Goal: Task Accomplishment & Management: Manage account settings

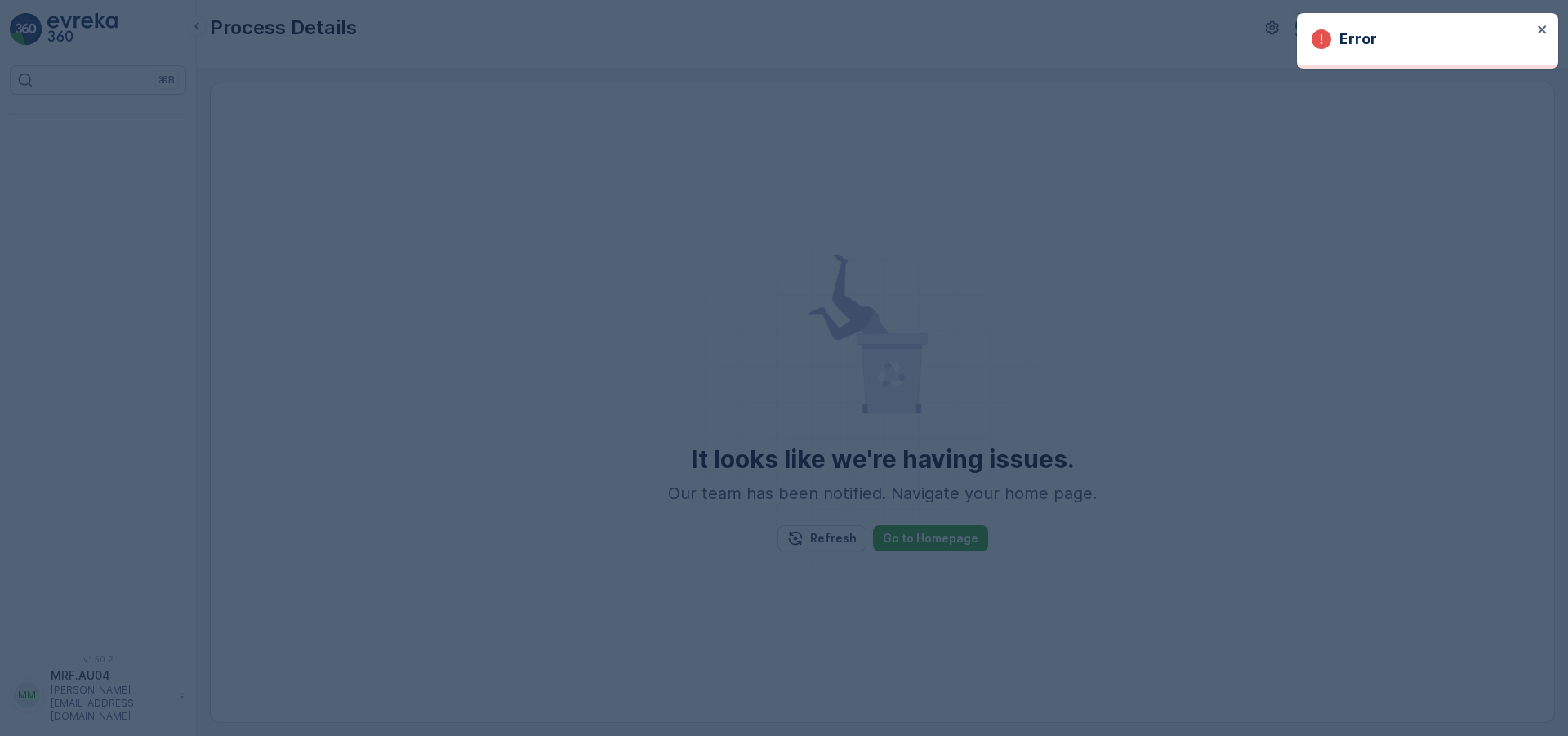
click at [404, 105] on div at bounding box center [784, 368] width 1568 height 736
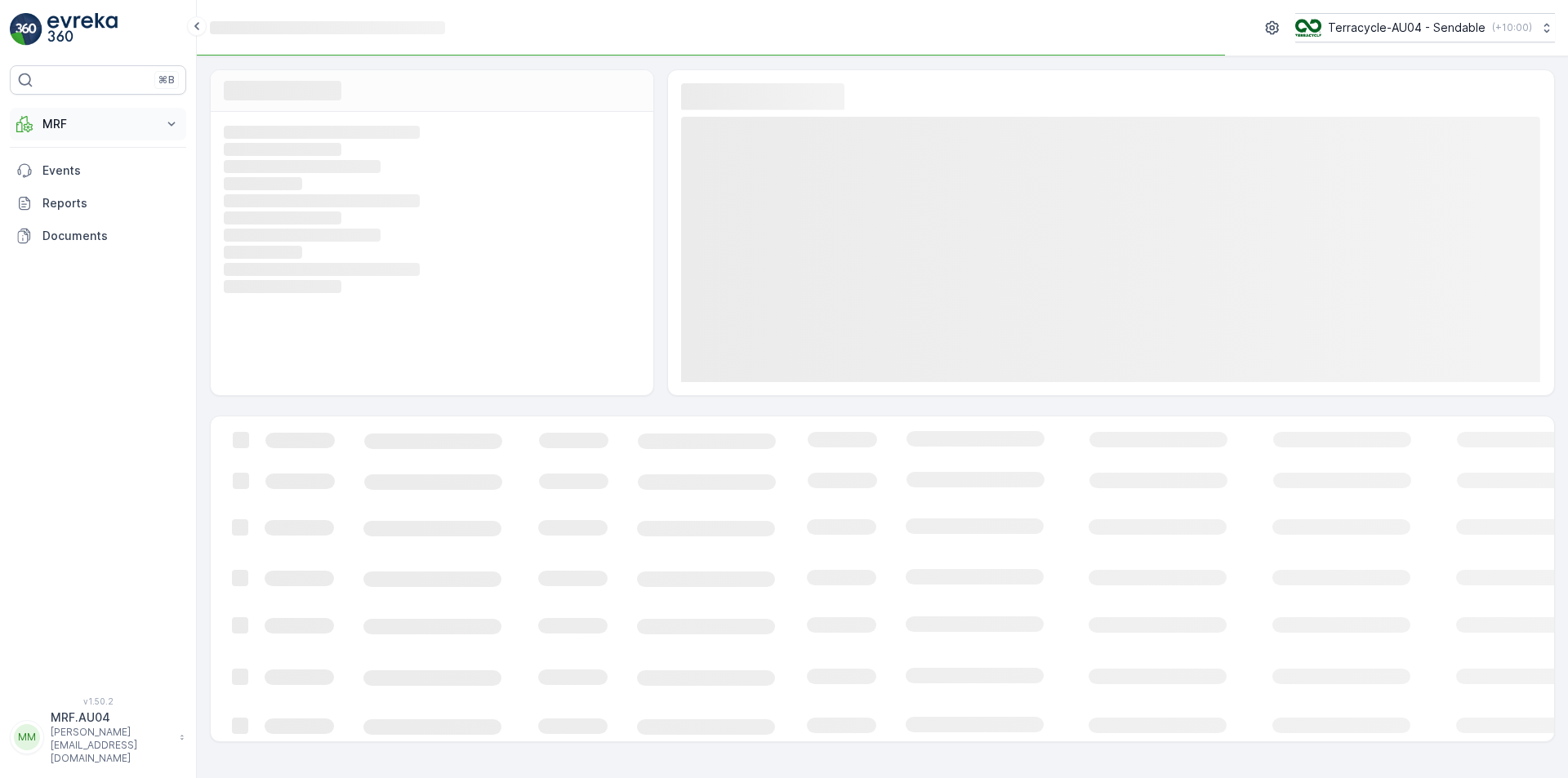
click at [117, 122] on p "MRF" at bounding box center [98, 124] width 111 height 16
click at [71, 200] on p "Pallet" at bounding box center [58, 198] width 31 height 16
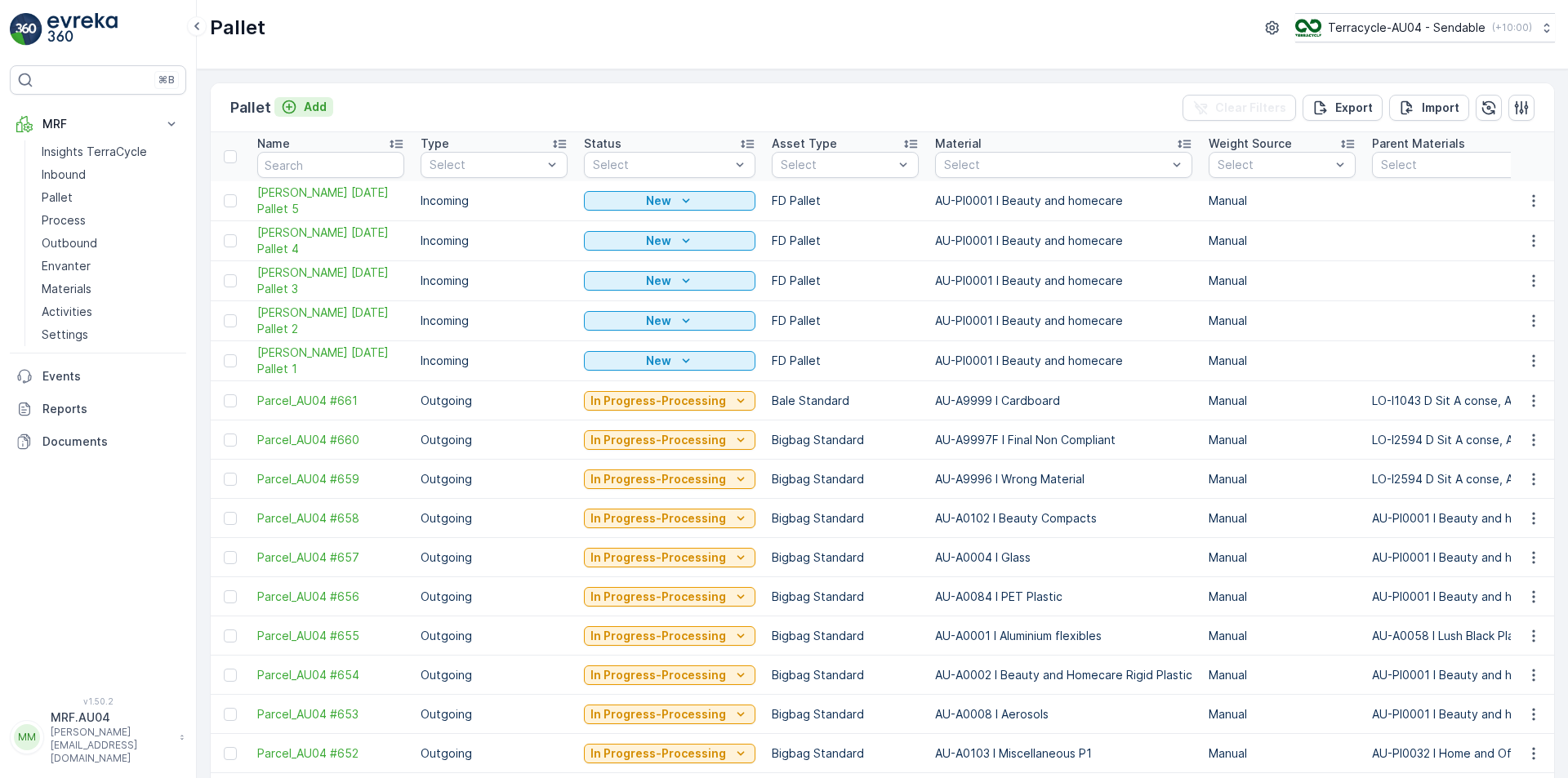
click at [318, 112] on p "Add" at bounding box center [316, 107] width 23 height 16
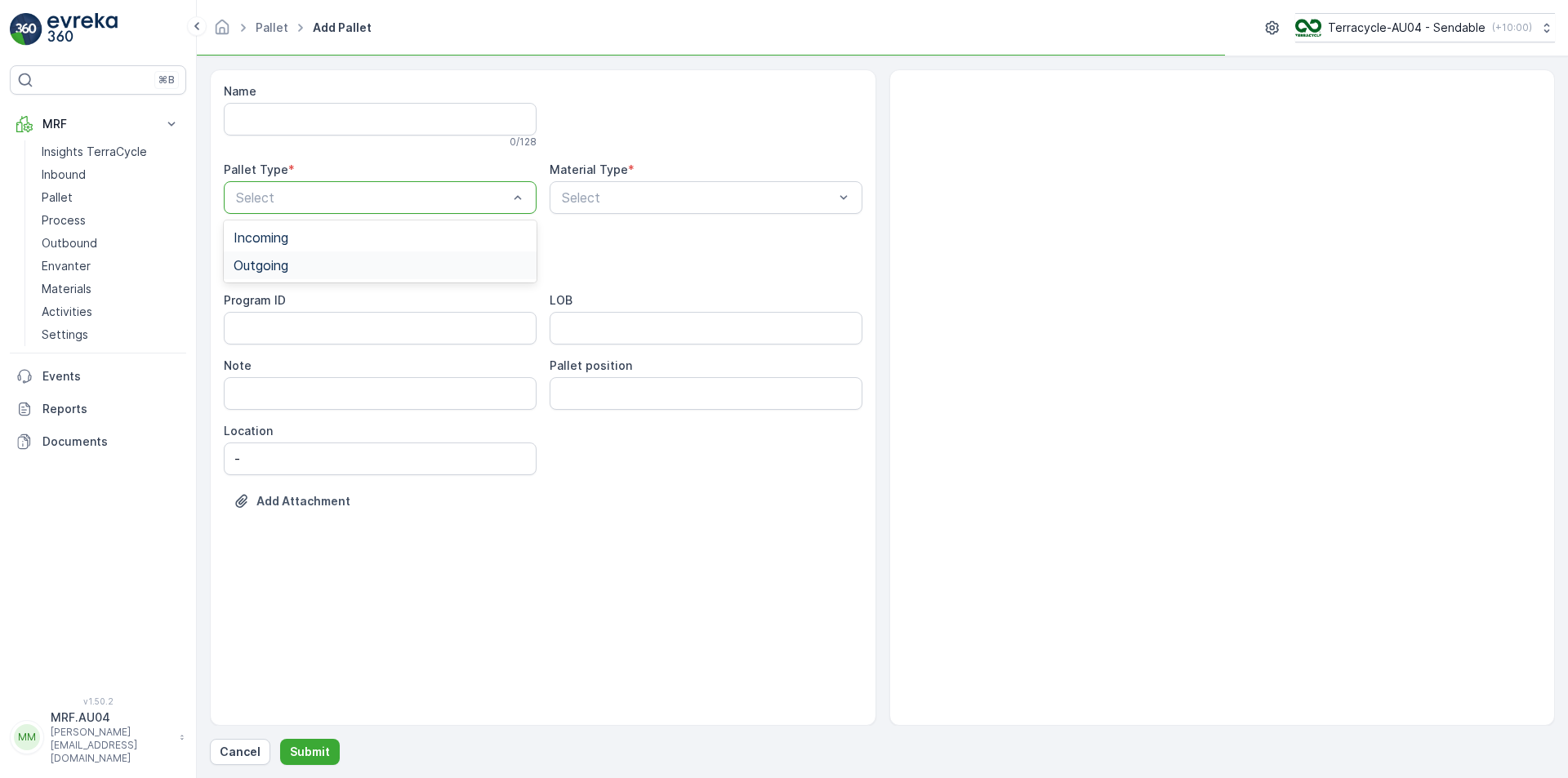
click at [343, 267] on div "Outgoing" at bounding box center [380, 265] width 293 height 15
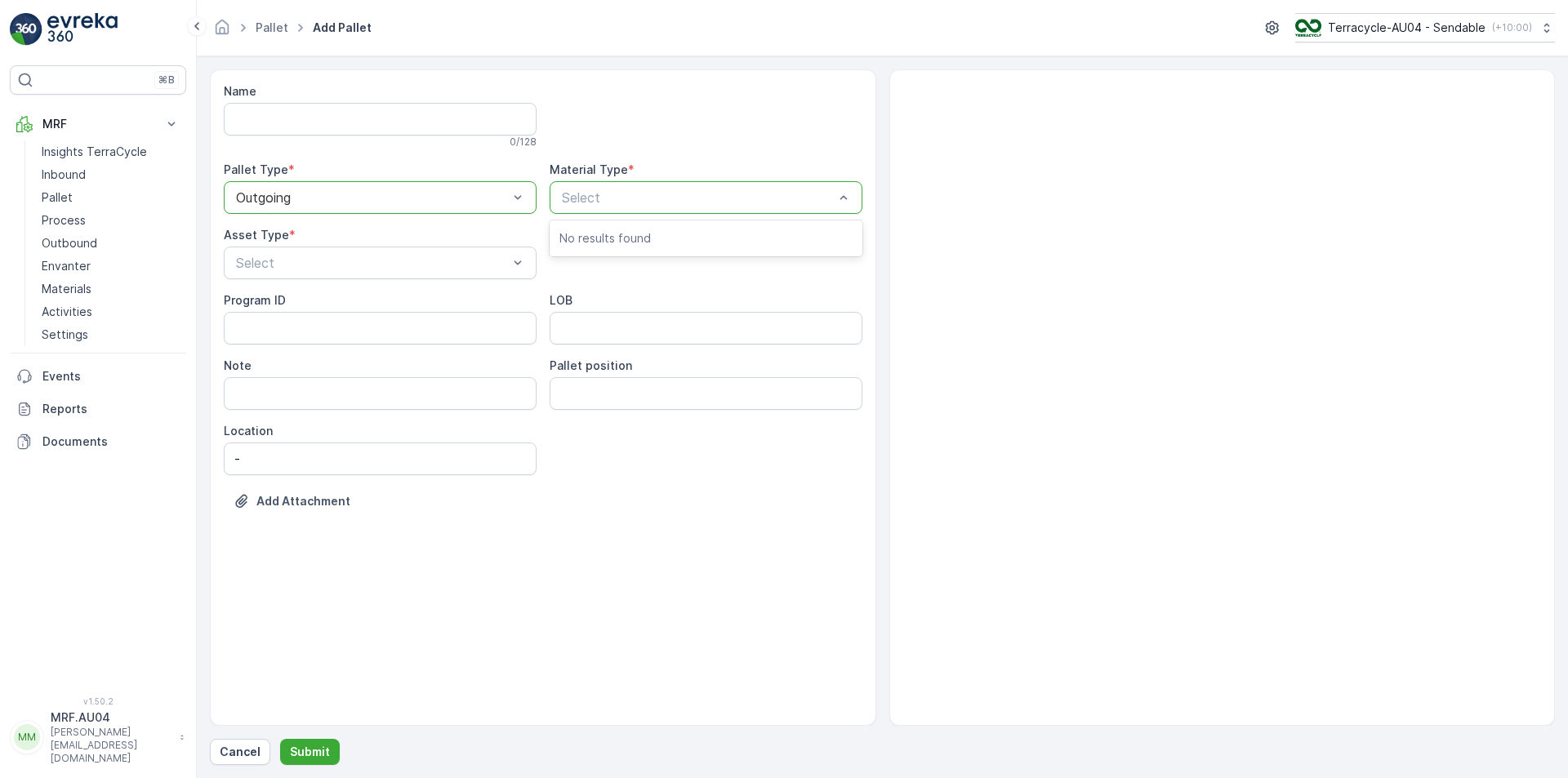
click at [636, 201] on div at bounding box center [698, 198] width 275 height 15
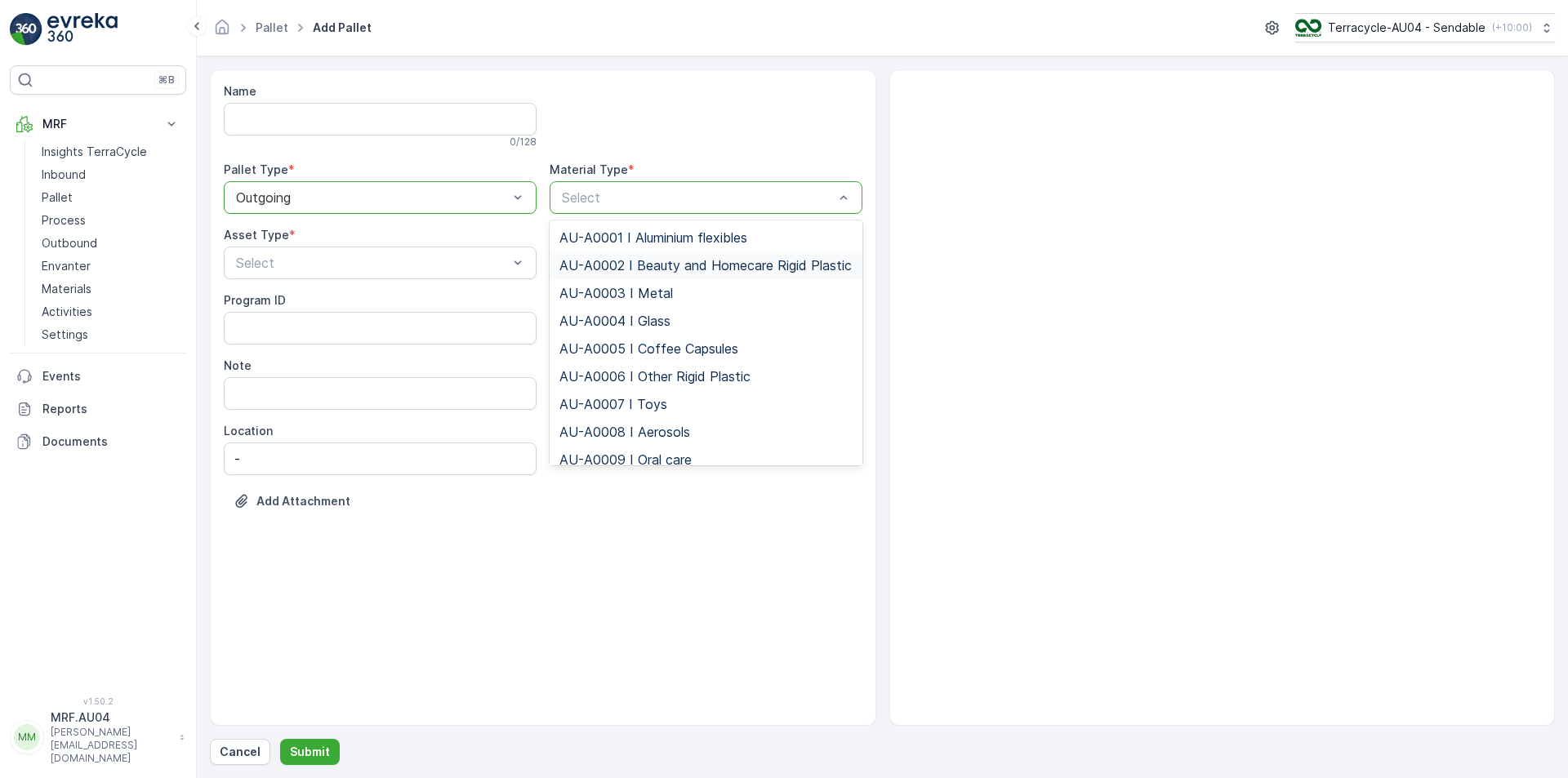
click at [616, 273] on span "AU-A0002 I Beauty and Homecare Rigid Plastic" at bounding box center [706, 265] width 293 height 15
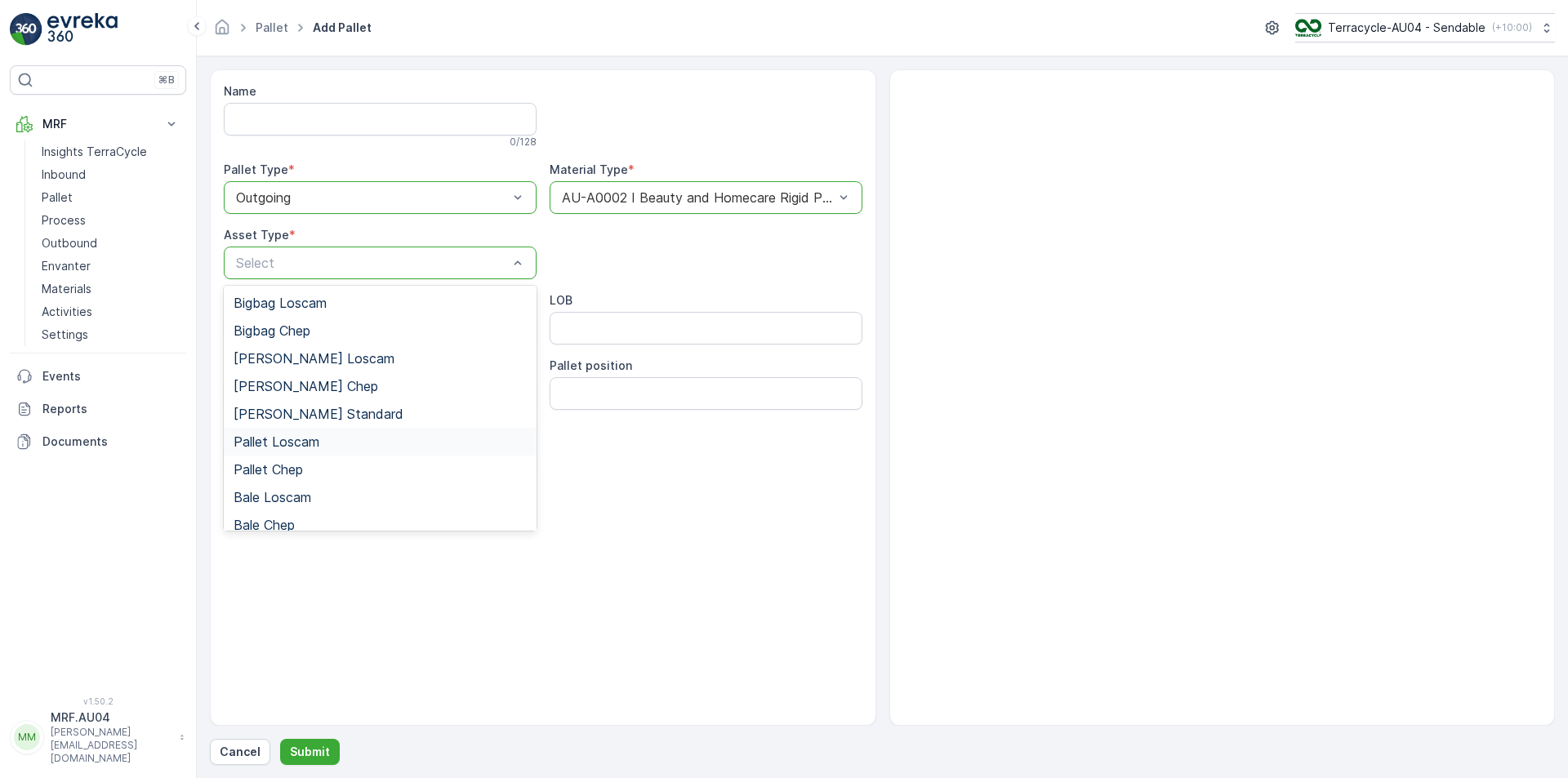
scroll to position [150, 0]
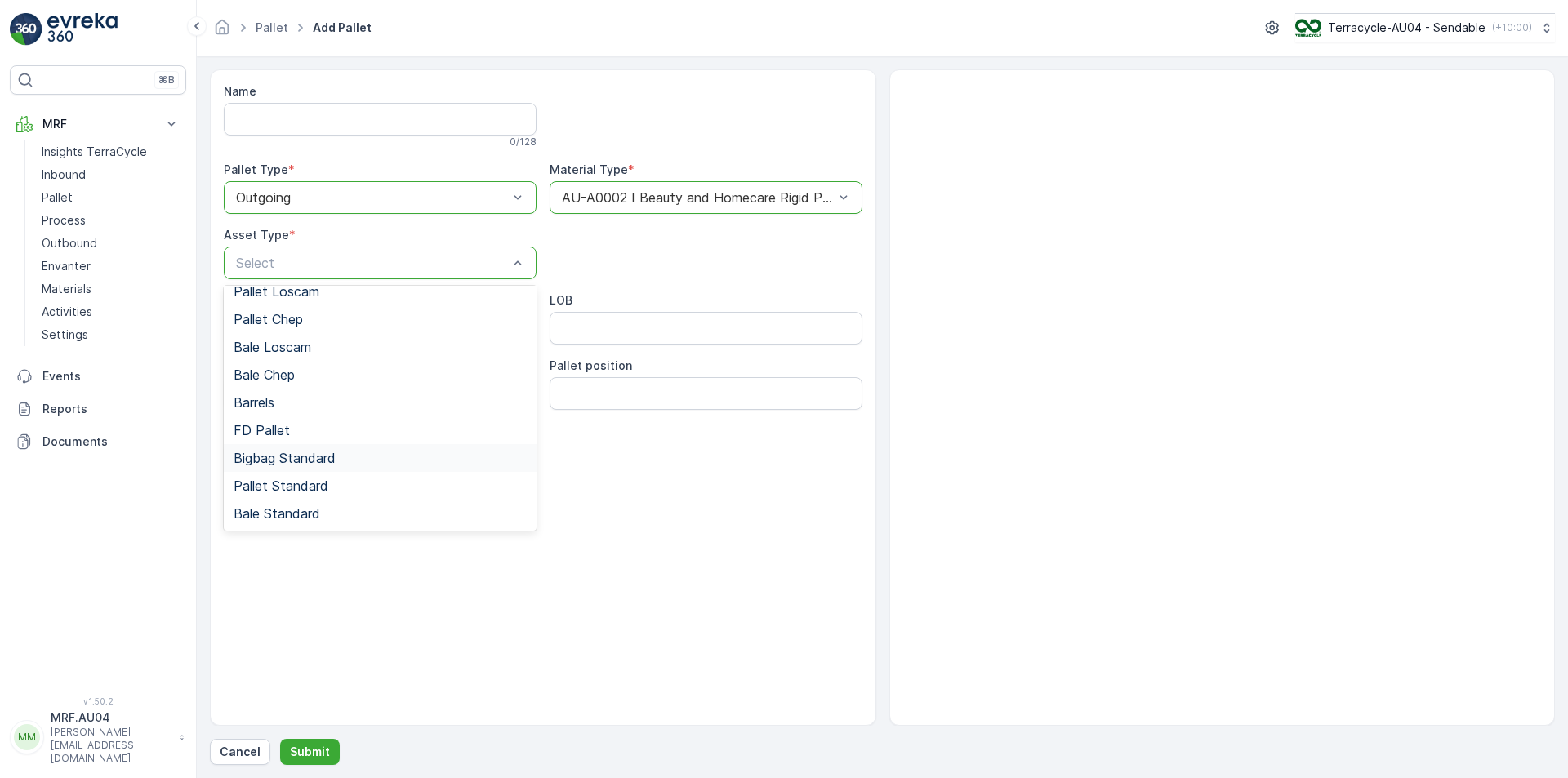
click at [341, 465] on div "Bigbag Standard" at bounding box center [380, 458] width 293 height 15
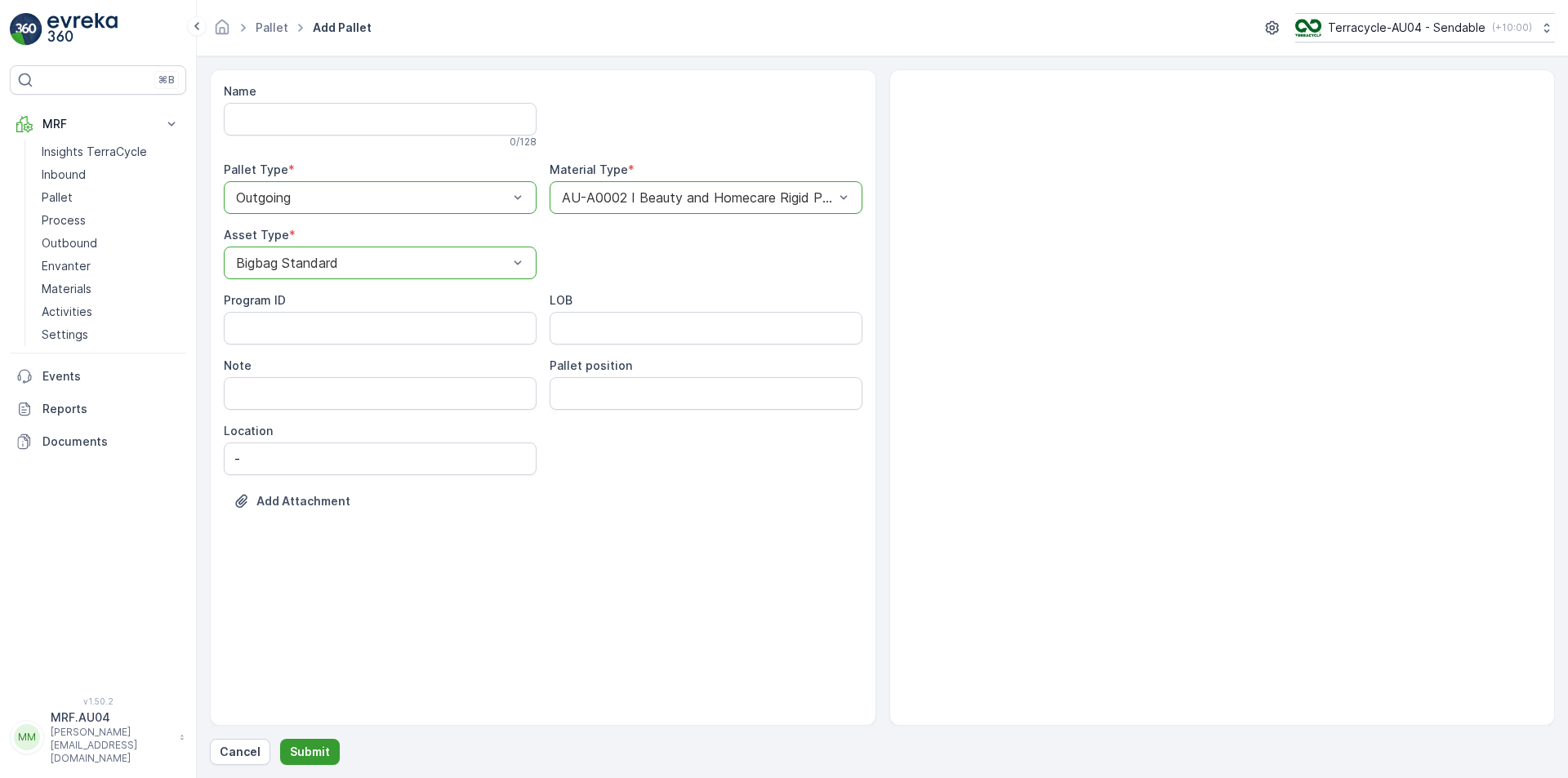
click at [316, 734] on button "Submit" at bounding box center [310, 752] width 60 height 26
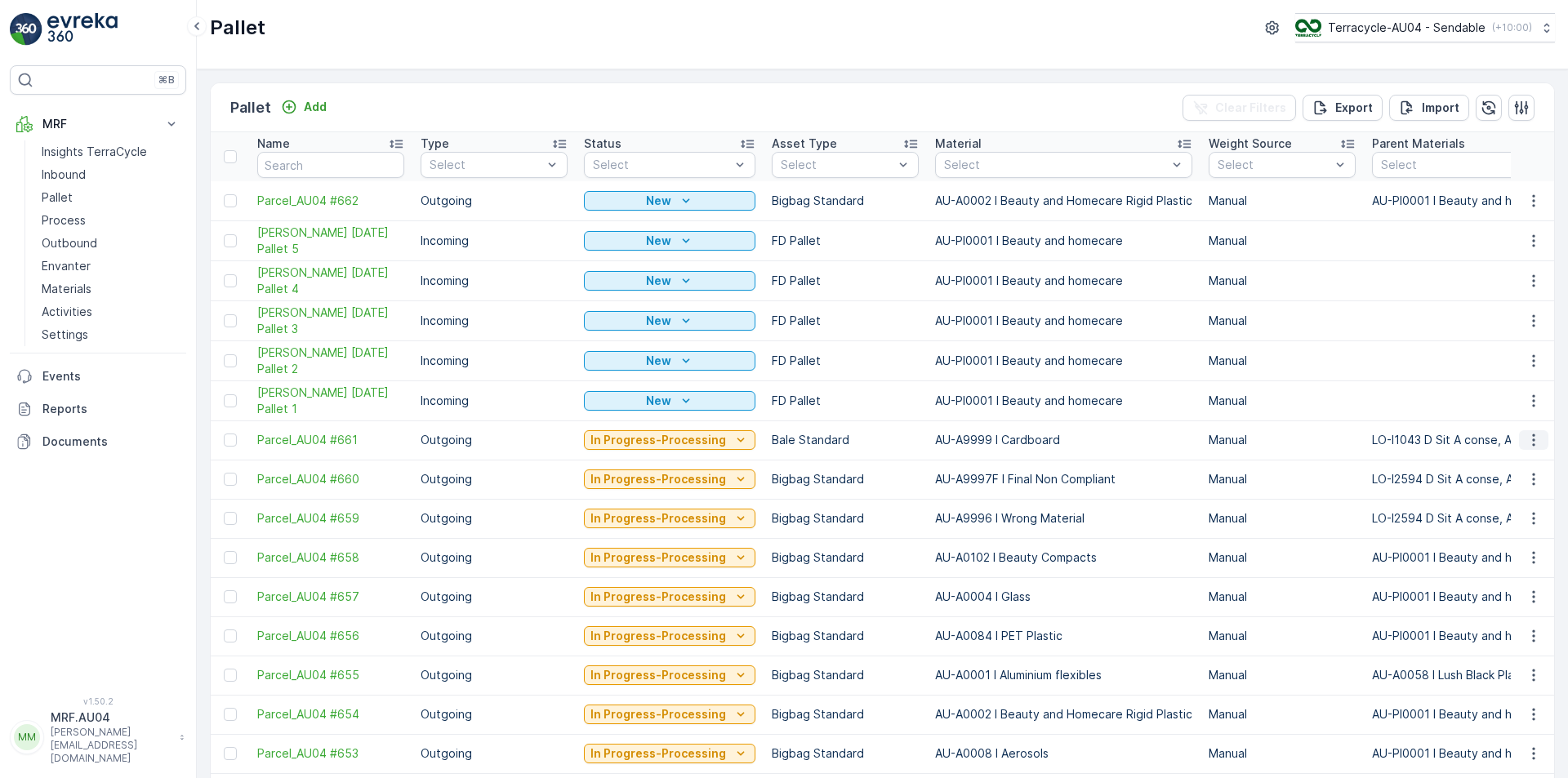
click at [1535, 445] on icon "button" at bounding box center [1534, 440] width 16 height 16
click at [1505, 481] on span "Edit Pallet" at bounding box center [1495, 487] width 56 height 16
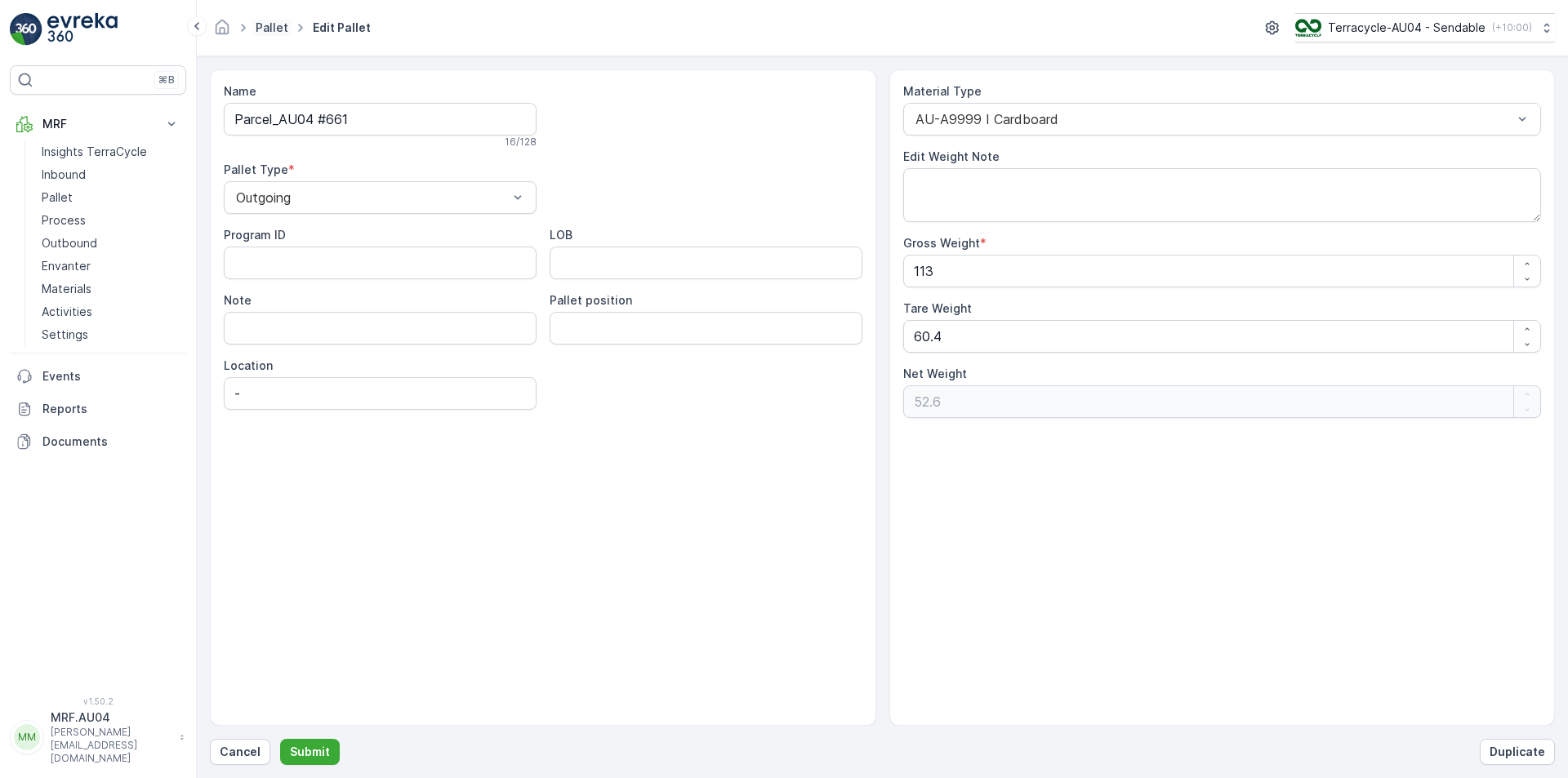
click at [279, 27] on link "Pallet" at bounding box center [272, 27] width 33 height 14
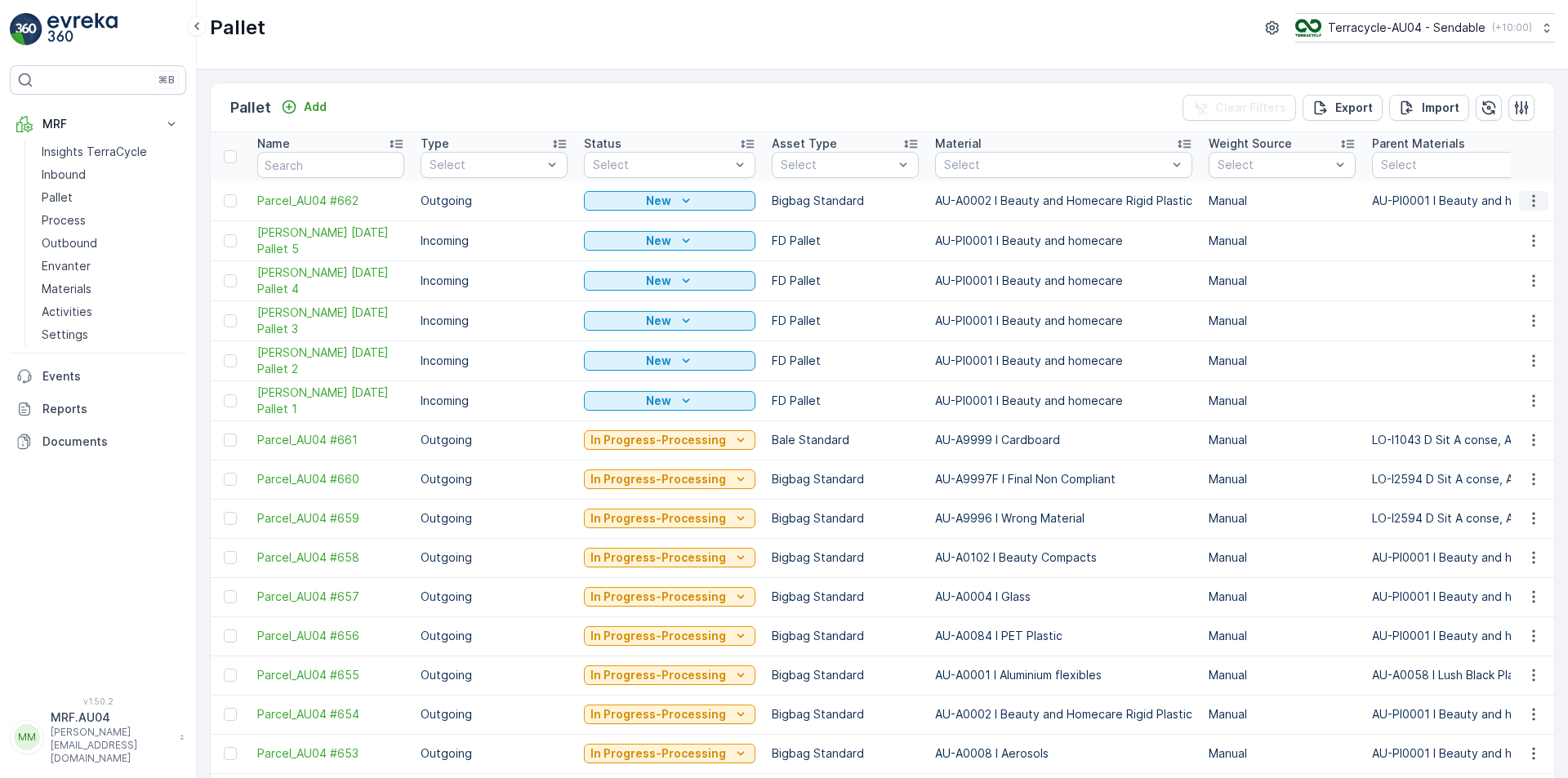
click at [1529, 199] on icon "button" at bounding box center [1534, 201] width 16 height 16
click at [1523, 249] on div "Edit Pallet" at bounding box center [1514, 248] width 108 height 23
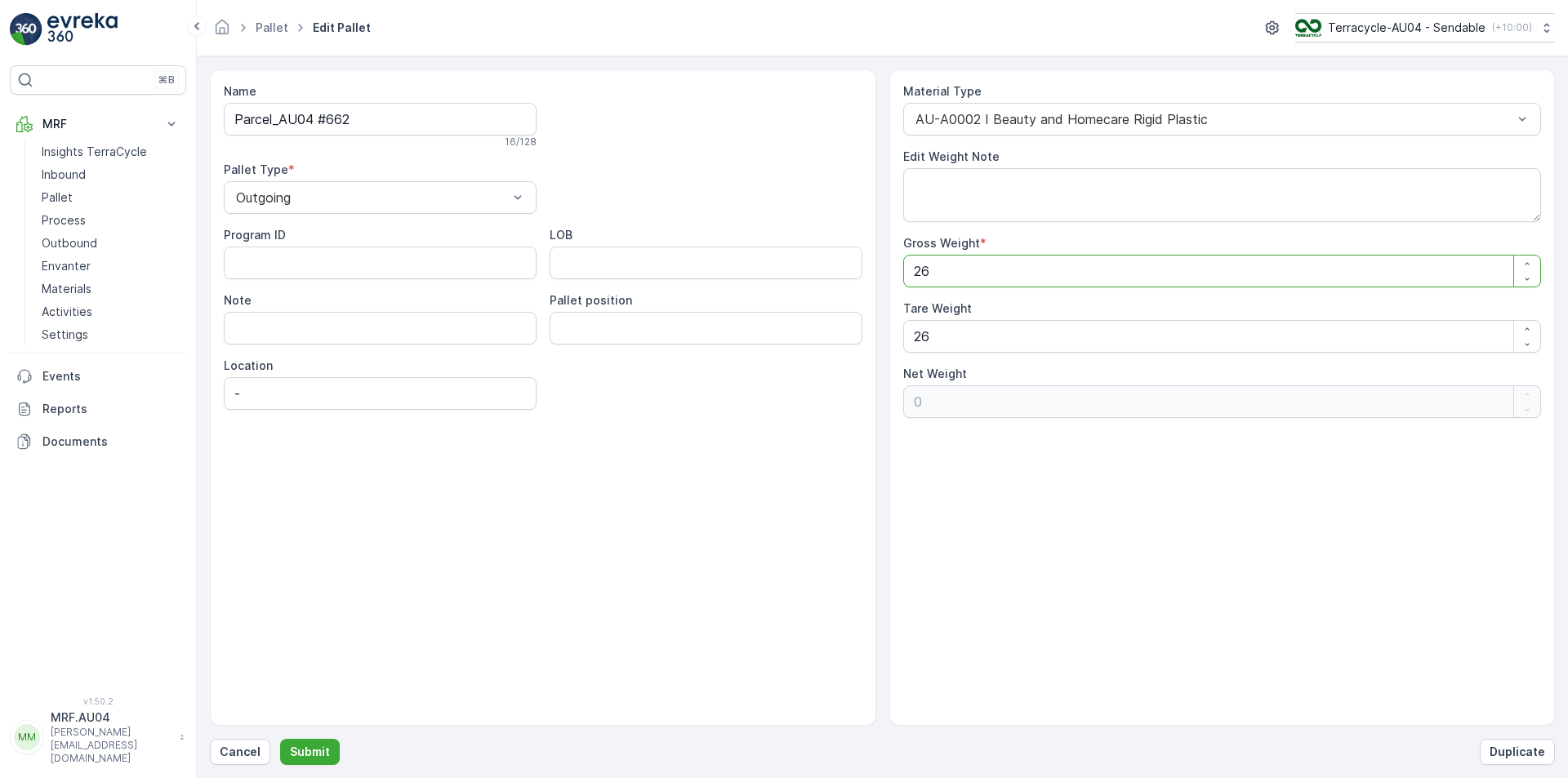
drag, startPoint x: 1206, startPoint y: 272, endPoint x: 785, endPoint y: 257, distance: 421.3
click at [851, 260] on div "Name Parcel_AU04 #662 16 / 128 Pallet Type * Outgoing Program ID LOB Note Palle…" at bounding box center [882, 397] width 1345 height 656
type Weight "1"
type Weight "-25"
type Weight "16"
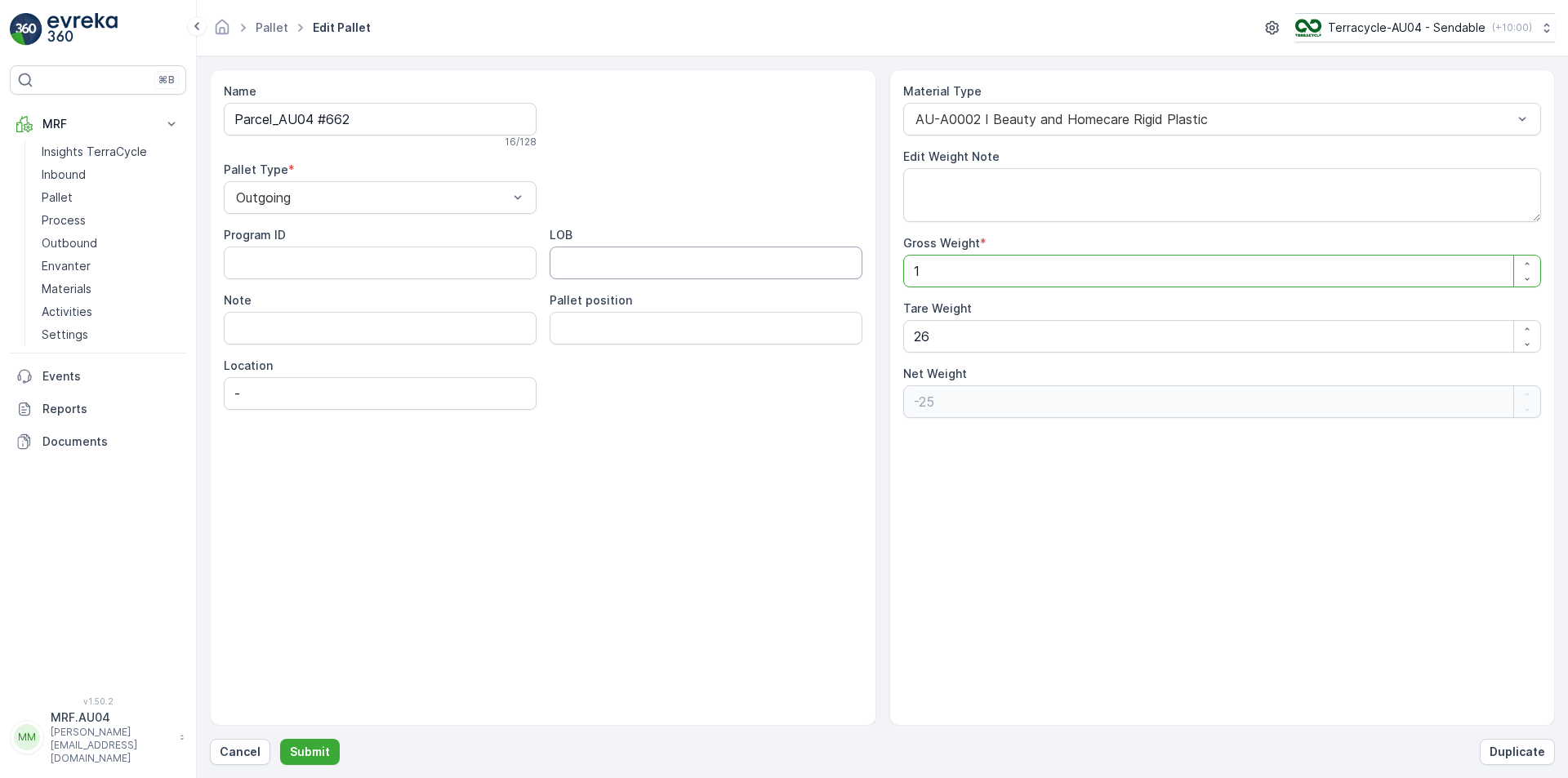
type Weight "-10"
type Weight "16"
drag, startPoint x: 938, startPoint y: 347, endPoint x: 602, endPoint y: 346, distance: 336.0
click at [893, 350] on div "Material Type AU-A0002 I Beauty and Homecare Rigid Plastic Edit Weight Note Gro…" at bounding box center [1222, 397] width 666 height 656
type Weight "1"
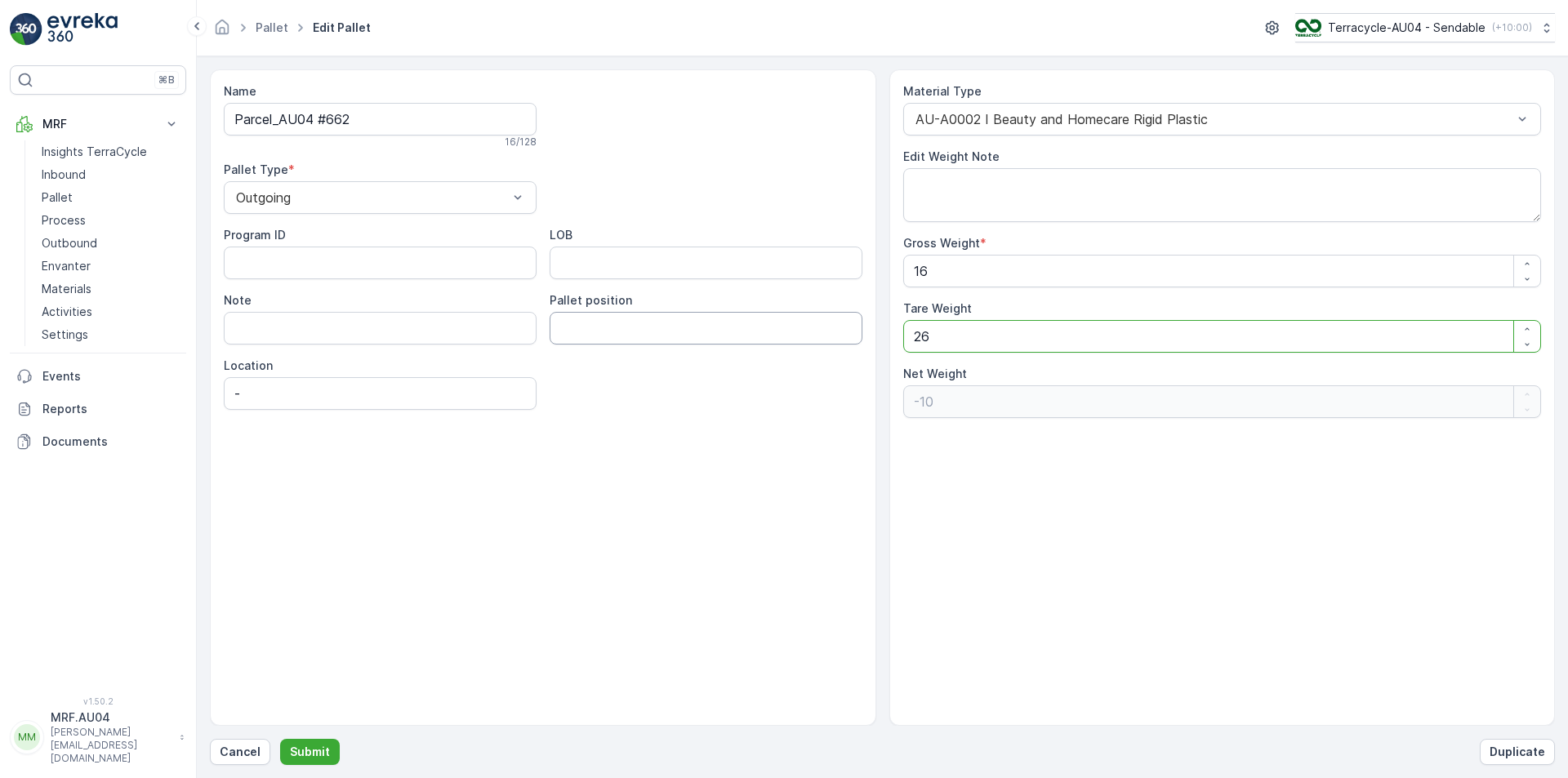
type Weight "15"
type Weight "16"
type Weight "0"
type Weight "16"
click at [302, 734] on p "Submit" at bounding box center [310, 752] width 40 height 16
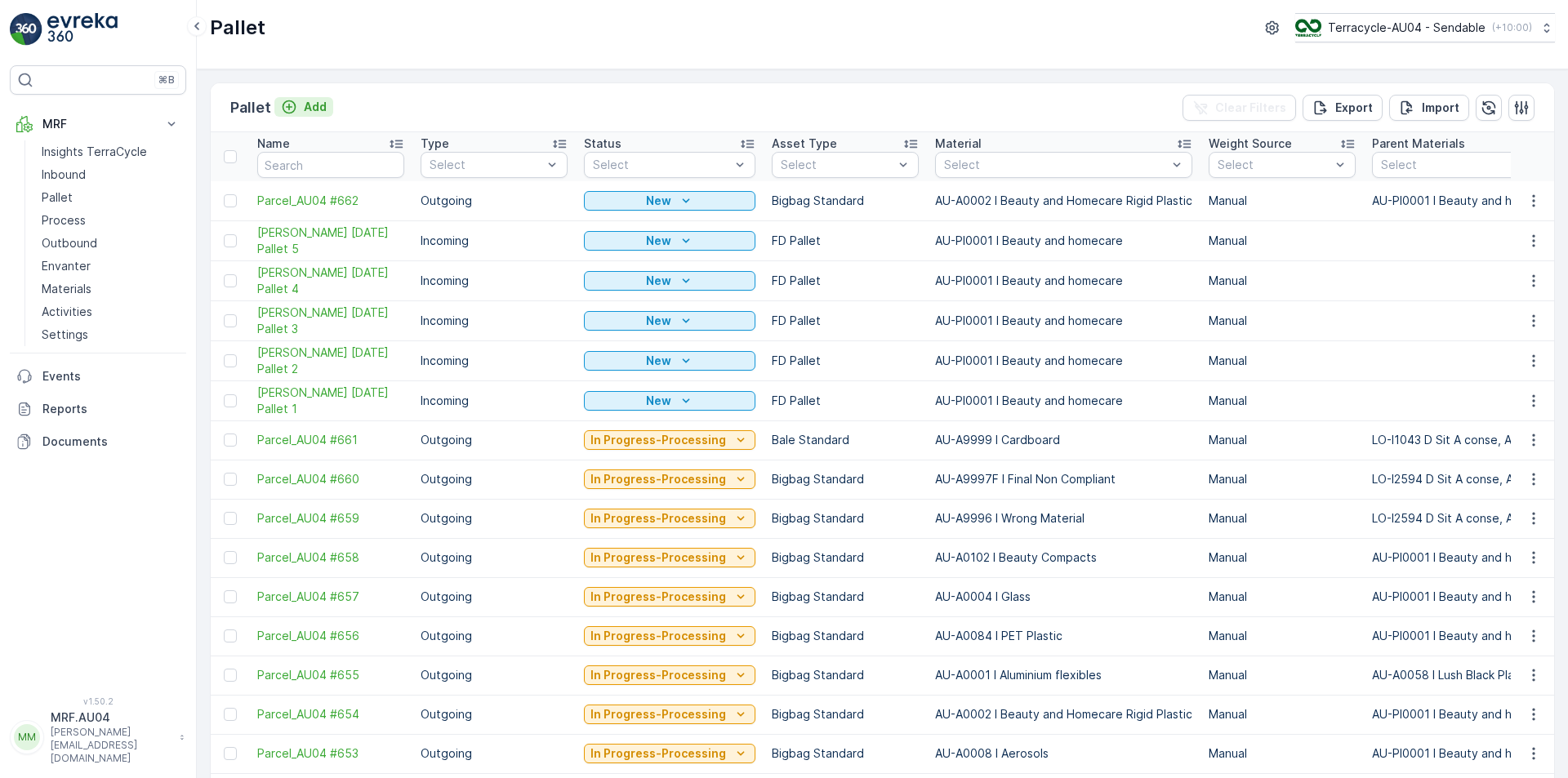
click at [315, 115] on button "Add" at bounding box center [304, 107] width 59 height 20
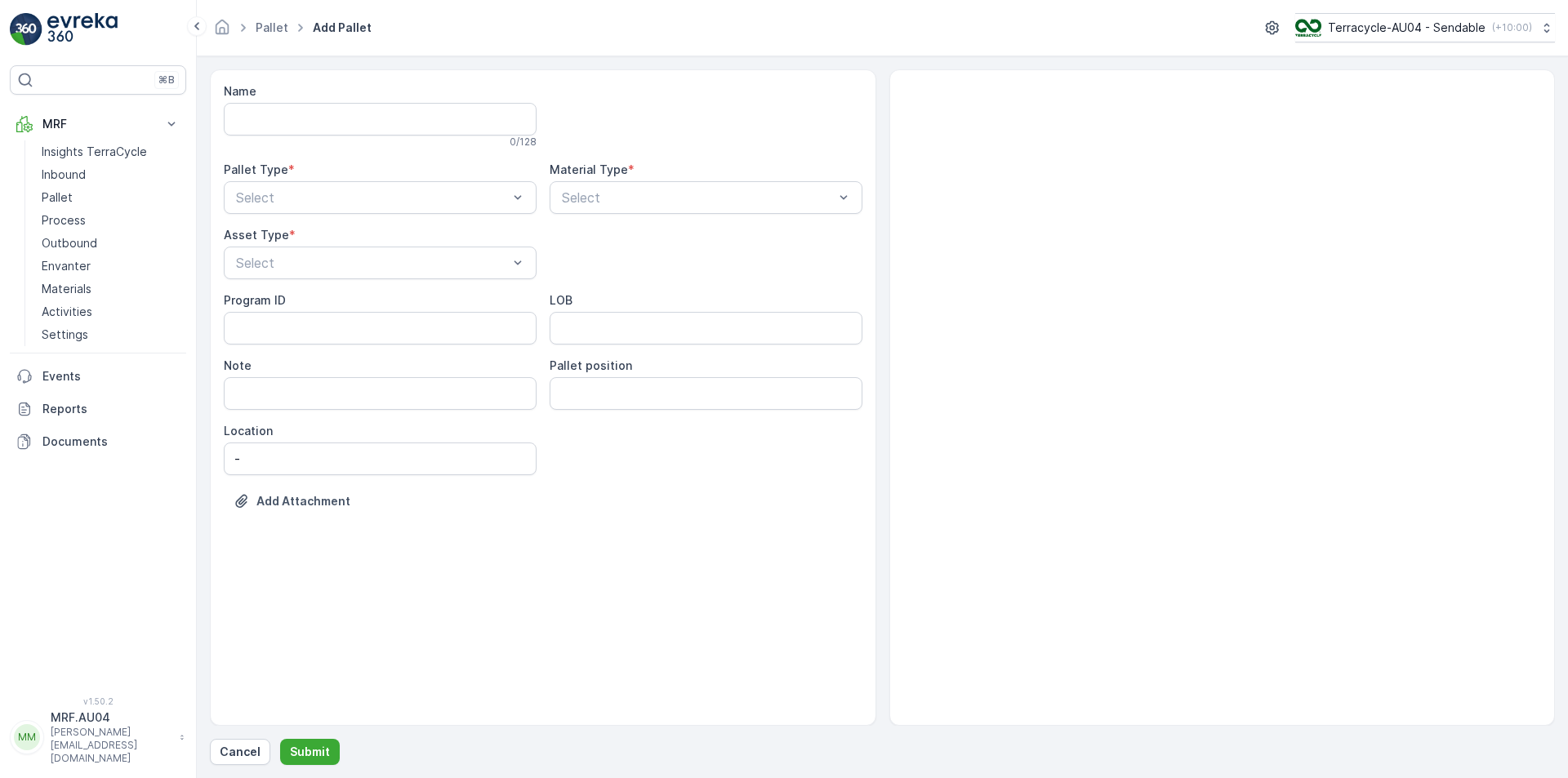
click at [332, 219] on div "Name 0 / 128 Pallet Type * Select Material Type * Select Asset Type * Select Pr…" at bounding box center [542, 308] width 639 height 451
click at [337, 217] on div "Name 0 / 128 Pallet Type * Select Material Type * Select Asset Type * Select Pr…" at bounding box center [542, 308] width 639 height 451
click at [336, 210] on div "Select" at bounding box center [380, 198] width 313 height 33
click at [321, 200] on div at bounding box center [371, 198] width 275 height 15
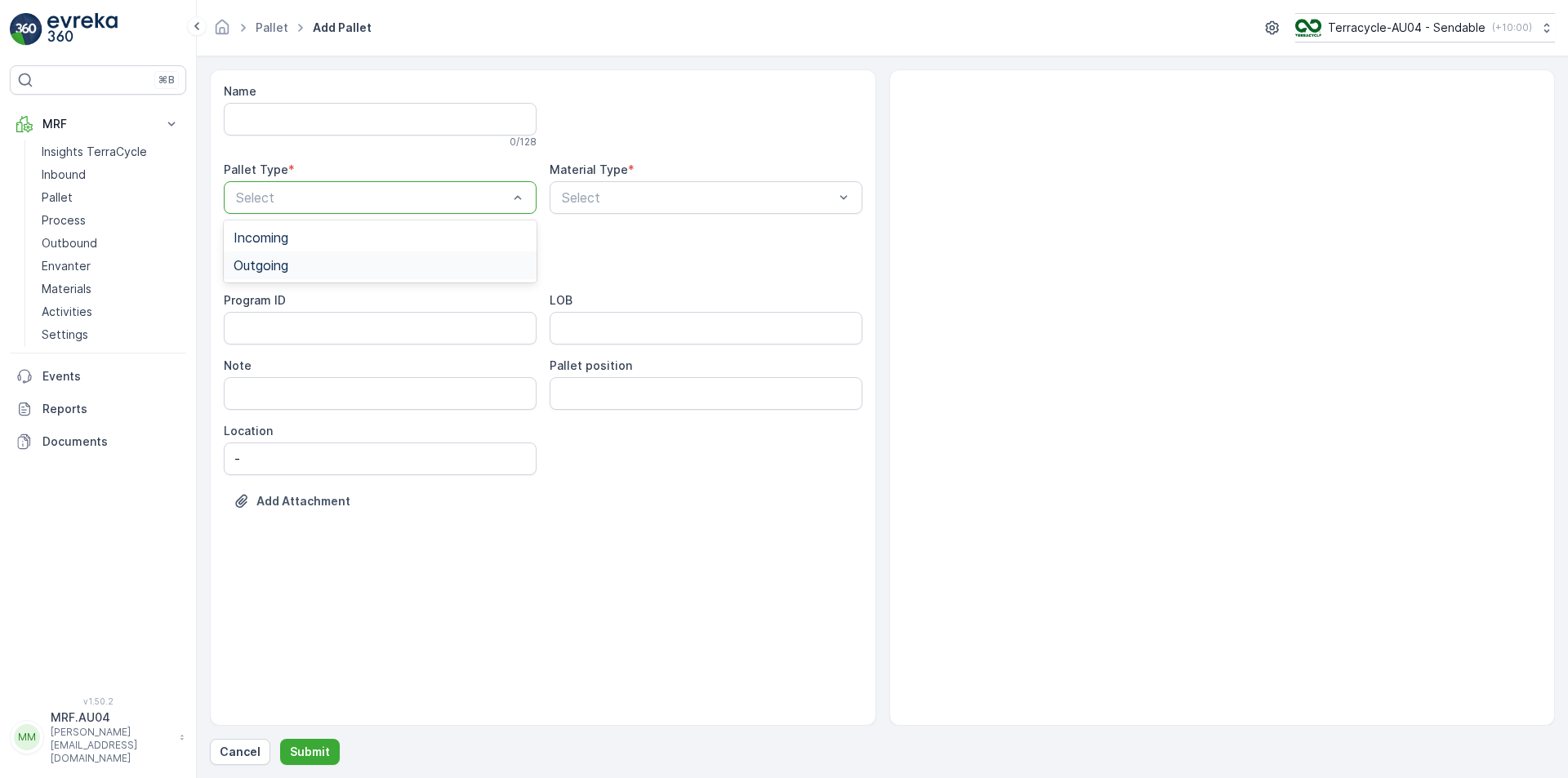
click at [311, 265] on div "Outgoing" at bounding box center [380, 265] width 293 height 15
click at [310, 274] on div "Select" at bounding box center [380, 263] width 313 height 33
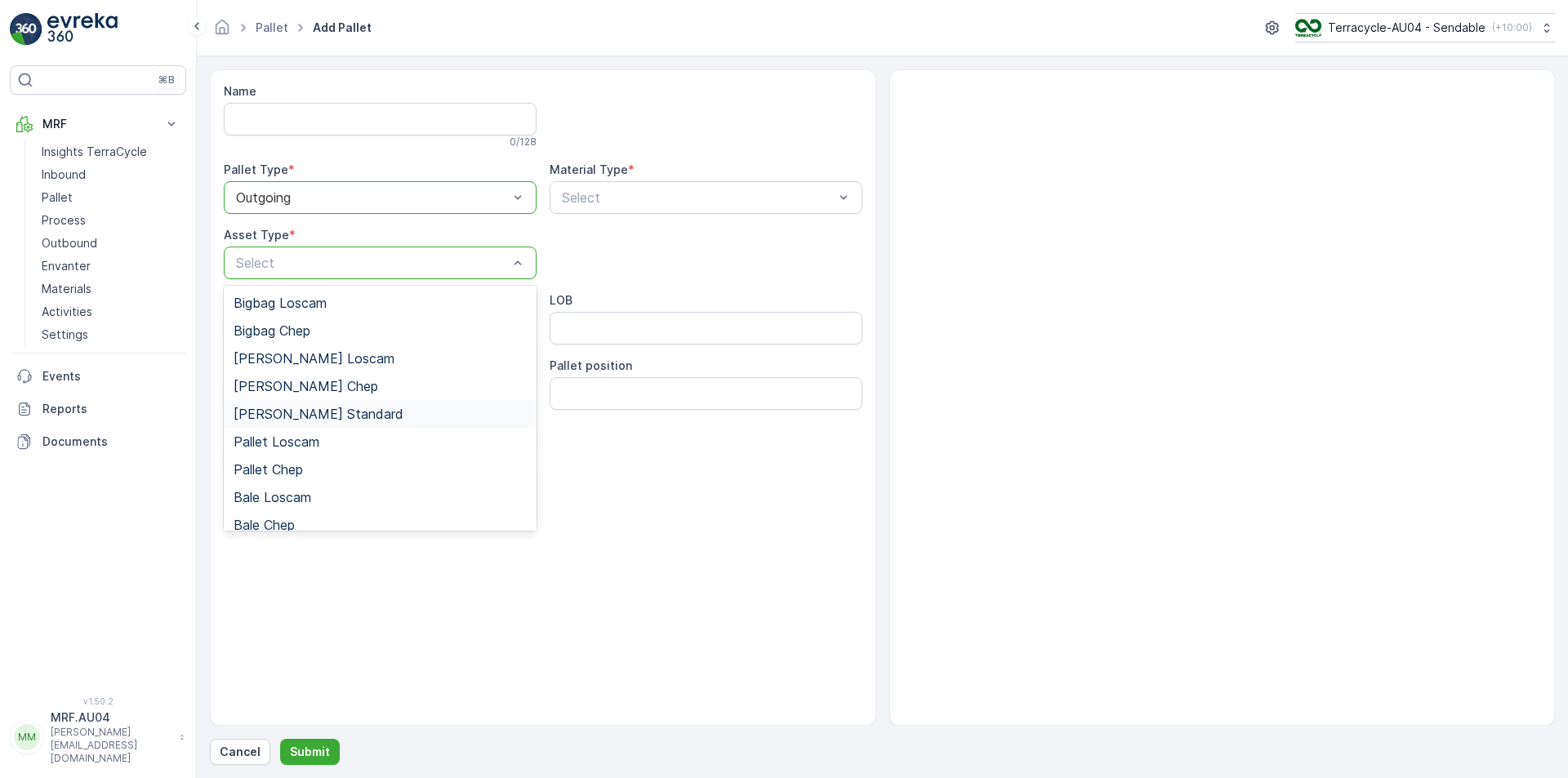
scroll to position [150, 0]
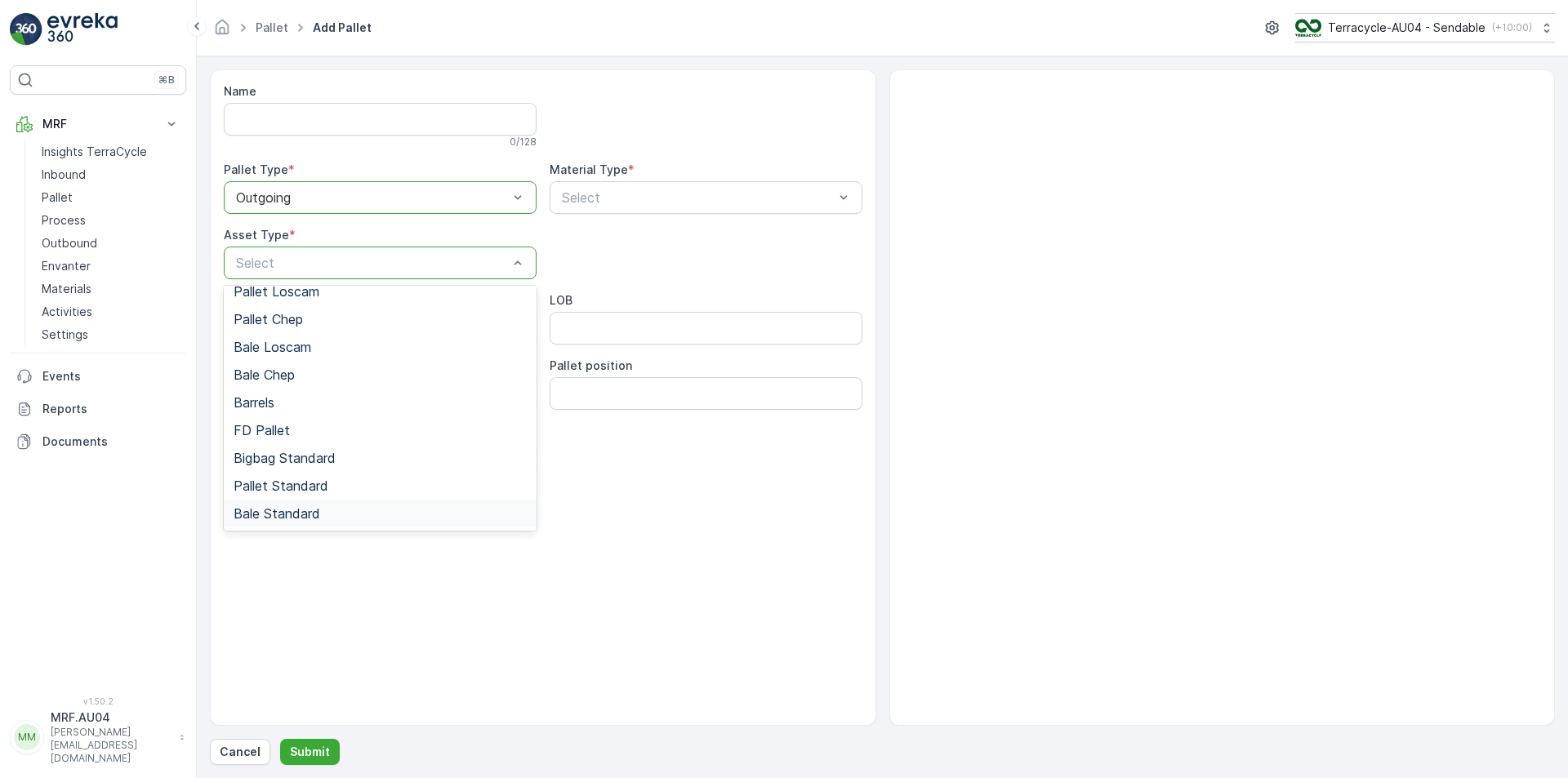
click at [334, 502] on div "Bale Standard" at bounding box center [380, 513] width 313 height 28
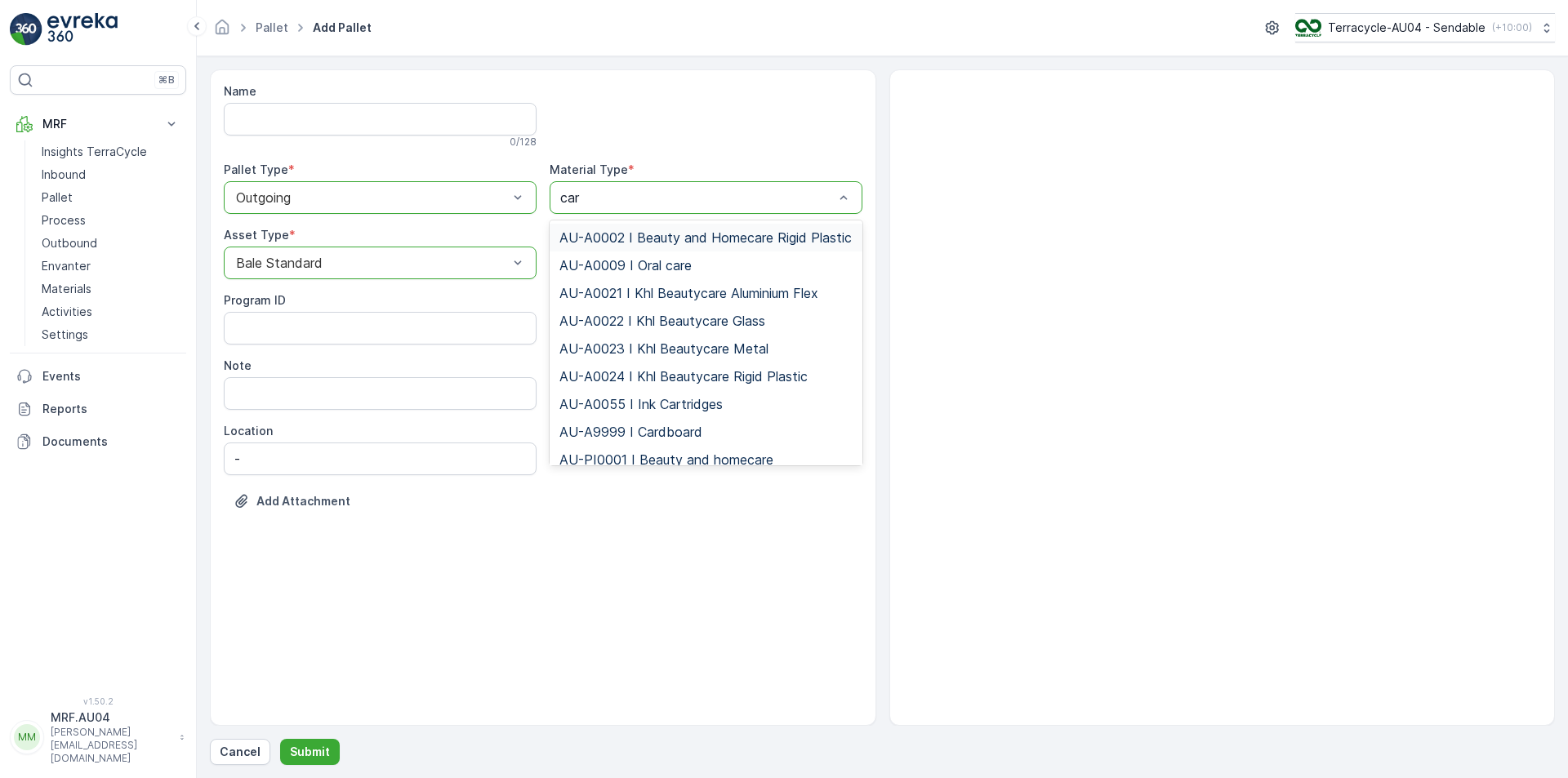
type input "card"
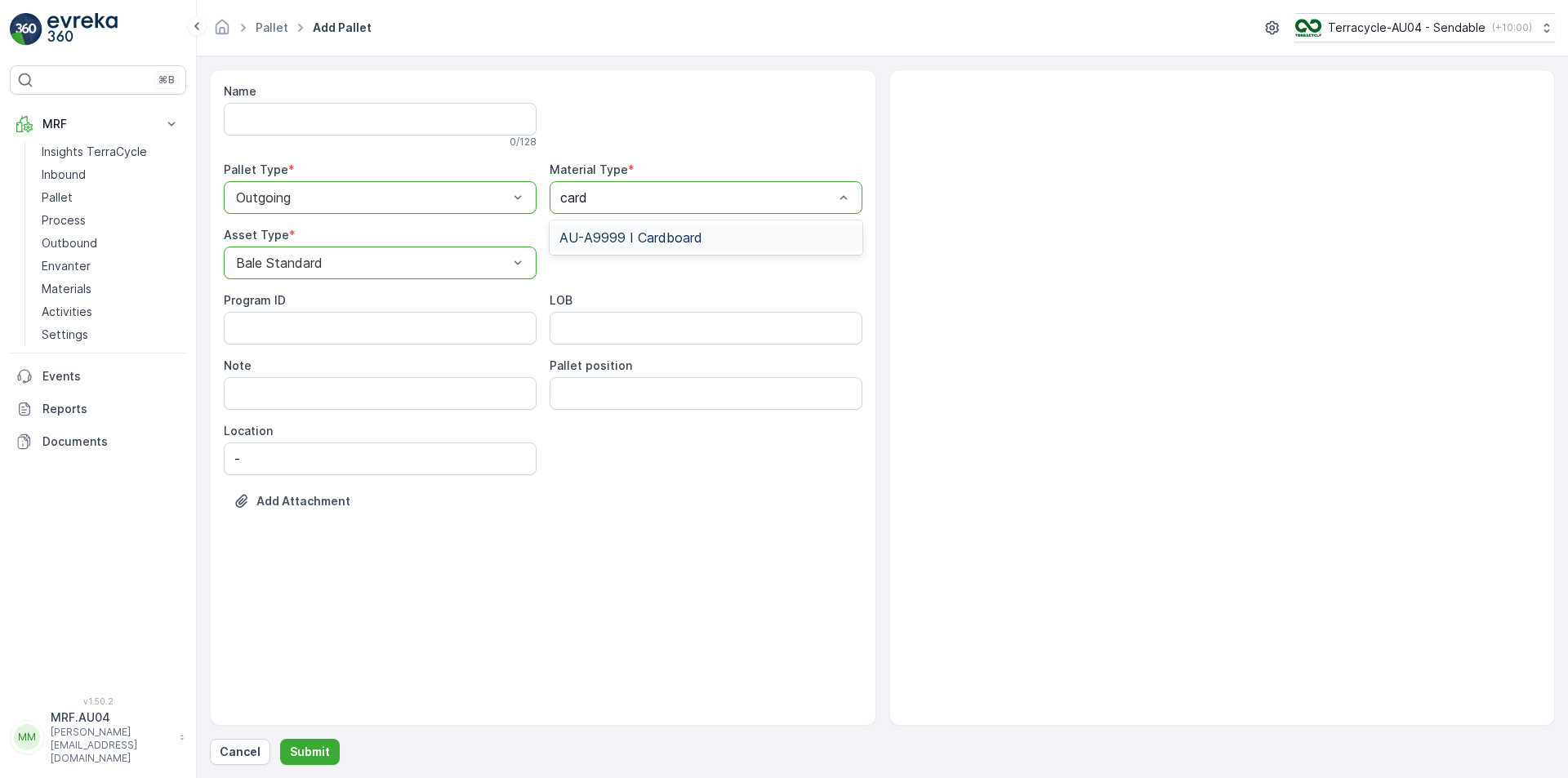
click at [634, 232] on span "AU-A9999 I Cardboard" at bounding box center [631, 237] width 143 height 15
click at [310, 734] on div "Name 0 / 128 Pallet Type * option Outgoing, selected. Outgoing Material Type * …" at bounding box center [882, 417] width 1345 height 696
click at [311, 734] on button "Submit" at bounding box center [310, 752] width 60 height 26
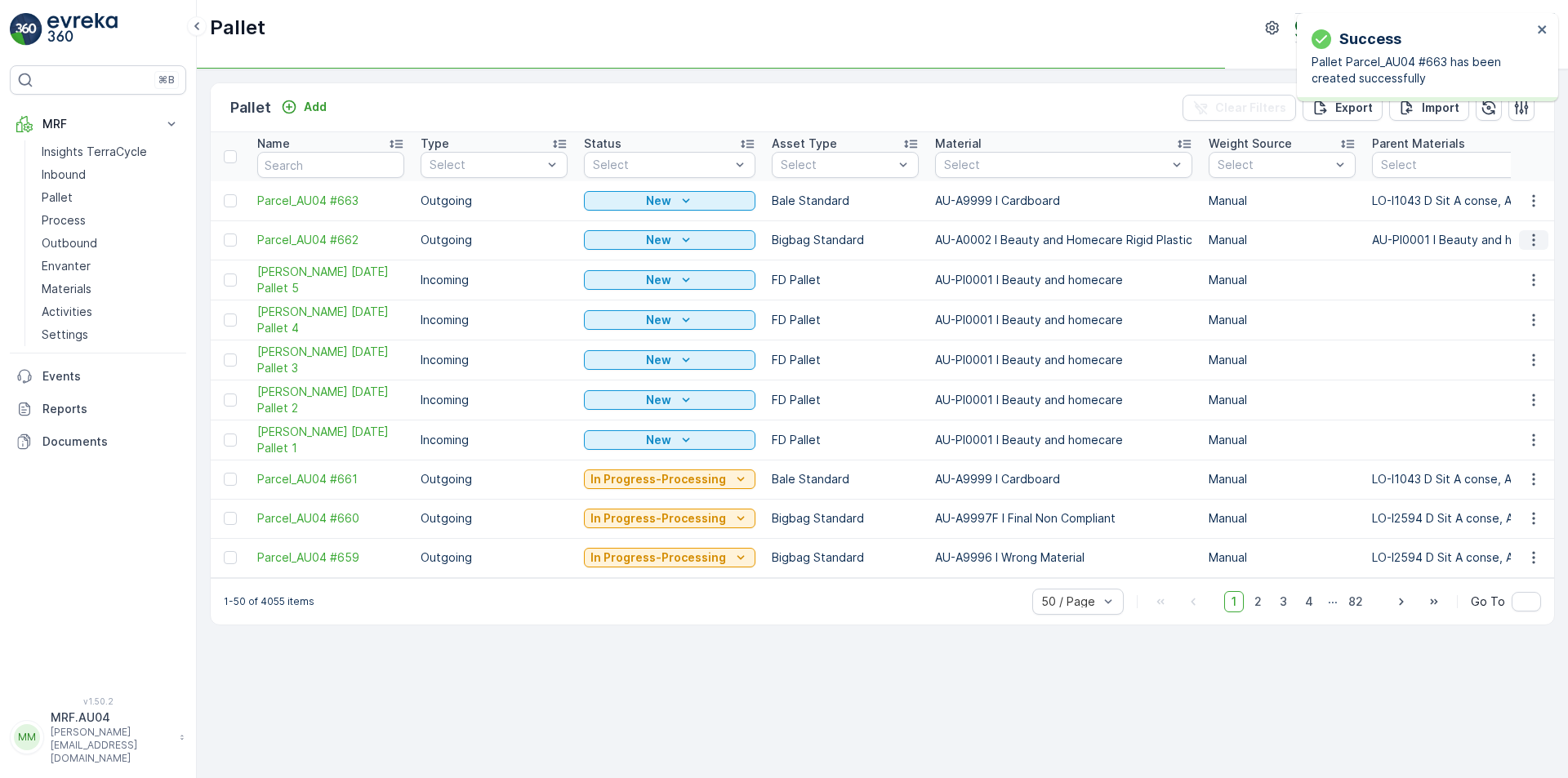
click at [1535, 235] on icon "button" at bounding box center [1534, 240] width 16 height 16
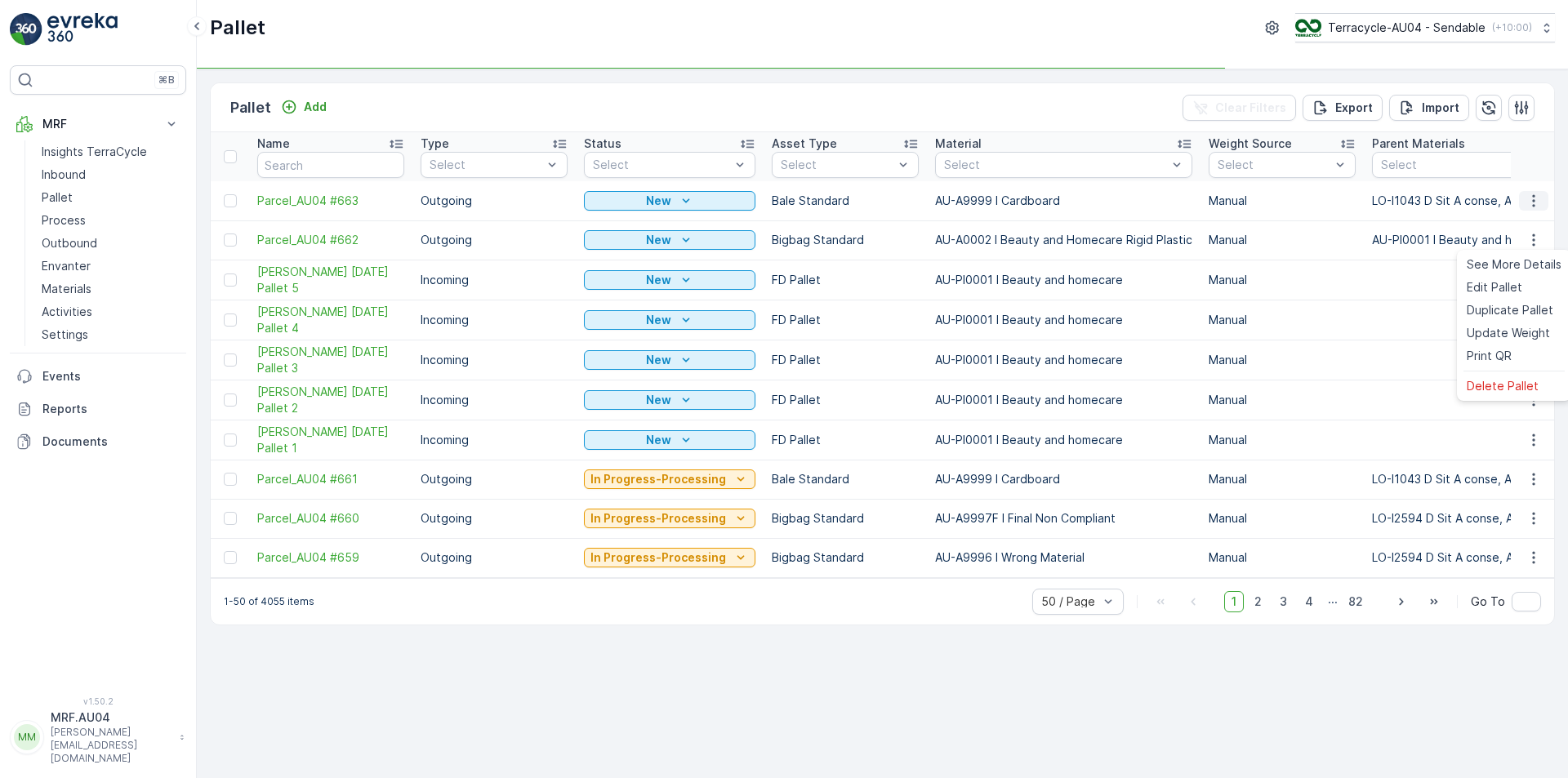
click at [1534, 200] on icon "button" at bounding box center [1534, 201] width 16 height 16
click at [1497, 253] on span "Edit Pallet" at bounding box center [1495, 248] width 56 height 16
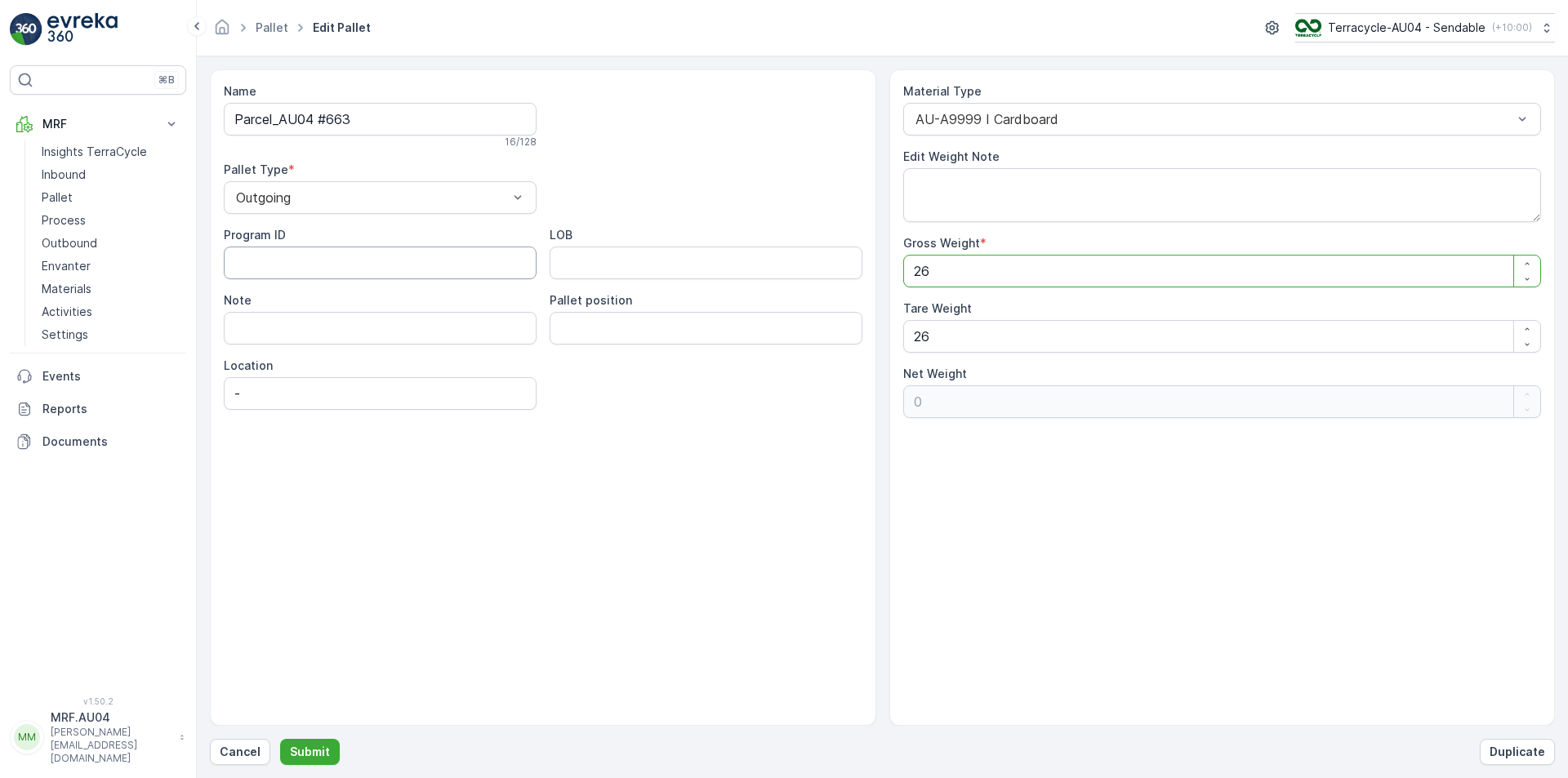
drag, startPoint x: 1045, startPoint y: 269, endPoint x: 324, endPoint y: 270, distance: 721.0
click at [324, 270] on div "Name Parcel_AU04 #663 16 / 128 Pallet Type * Outgoing Program ID LOB Note Palle…" at bounding box center [882, 397] width 1345 height 656
type Weight "6"
type Weight "-20"
type Weight "60"
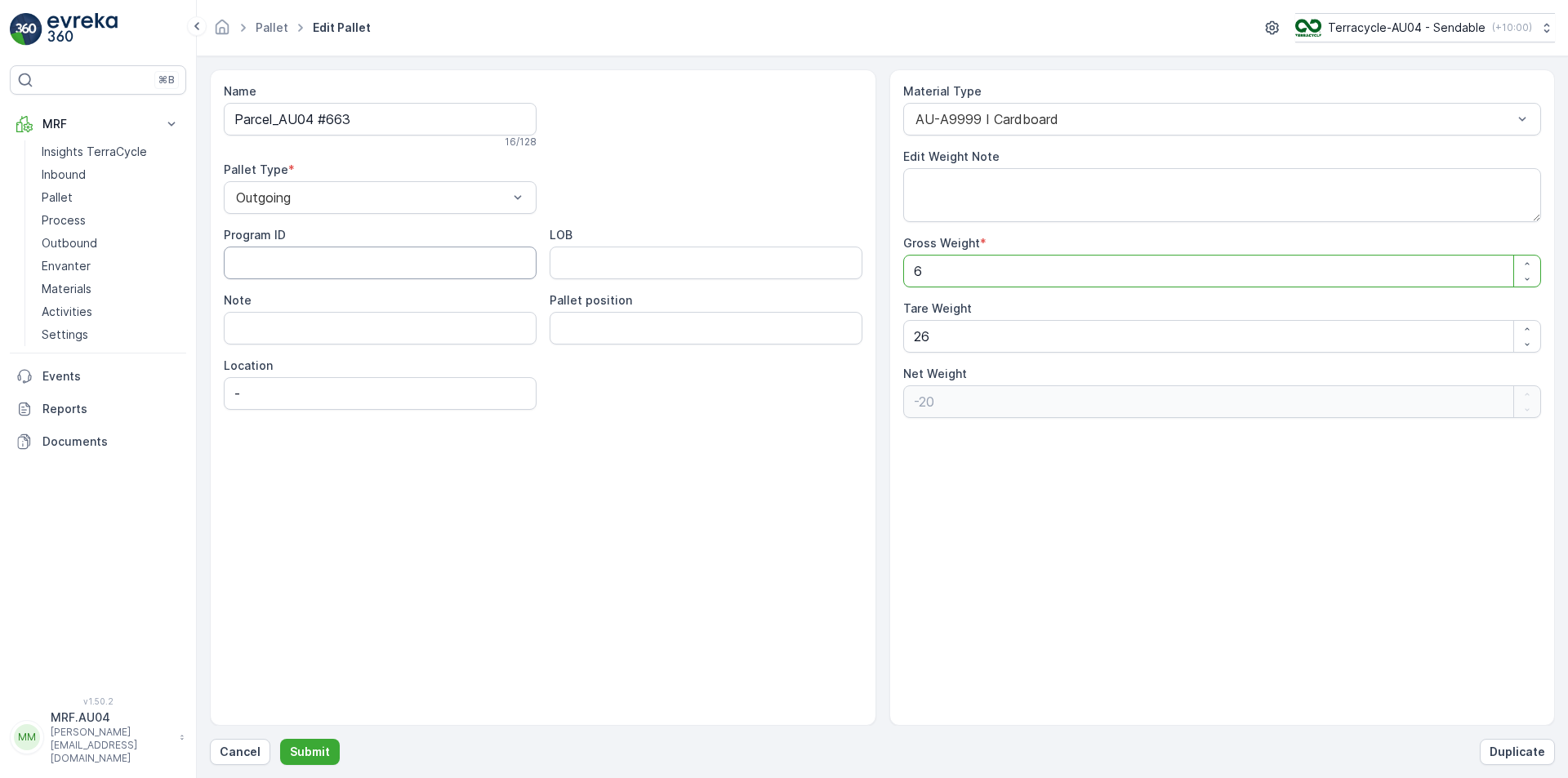
type Weight "34"
type Weight "60.4"
type Weight "34.4"
type Weight "60.4"
drag, startPoint x: 1017, startPoint y: 345, endPoint x: 339, endPoint y: 343, distance: 678.0
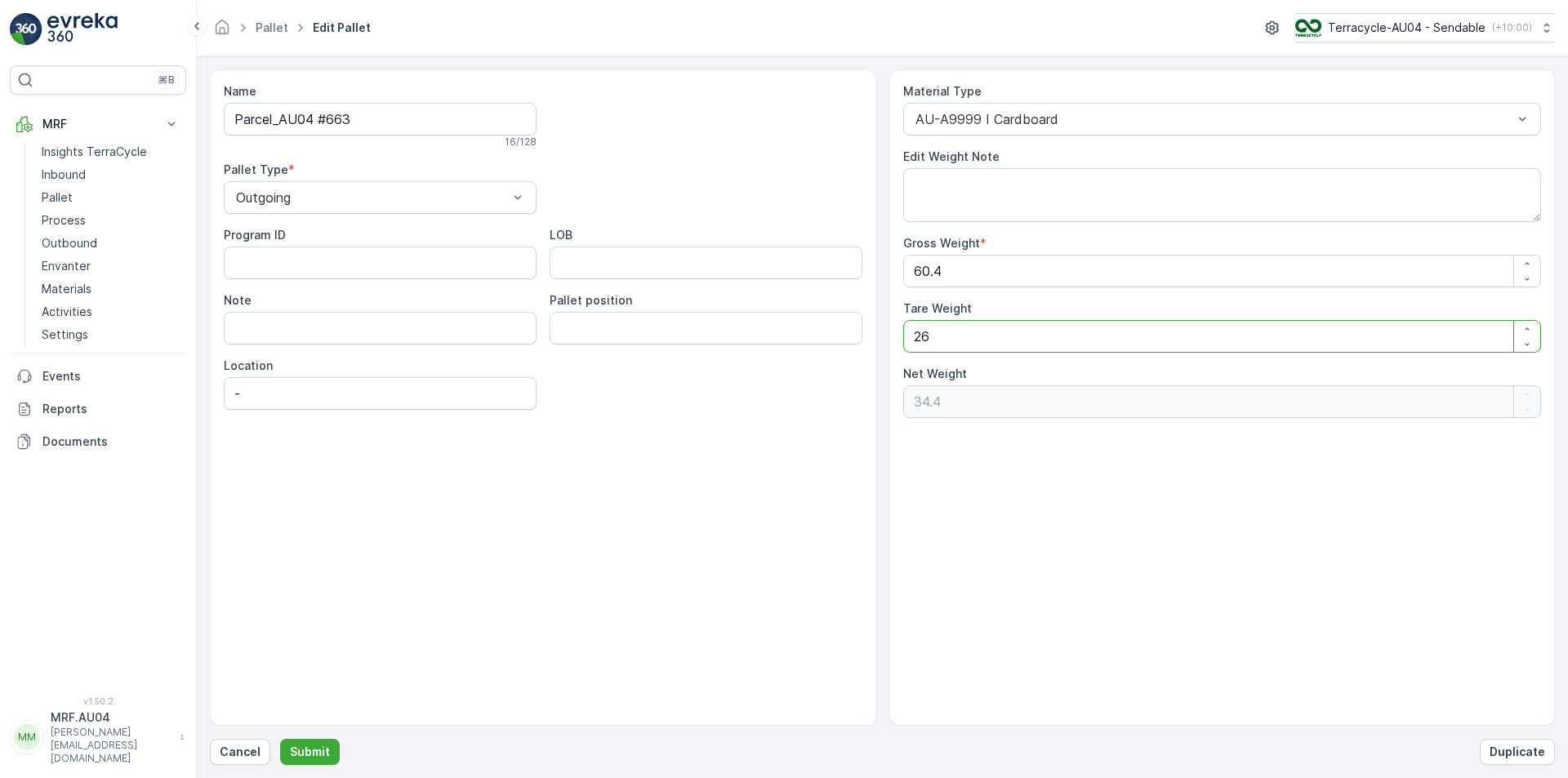
click at [431, 345] on div "Name Parcel_AU04 #663 16 / 128 Pallet Type * Outgoing Program ID LOB Note Palle…" at bounding box center [882, 397] width 1345 height 656
type Weight "6"
type Weight "54.4"
type Weight "60"
type Weight "0.4"
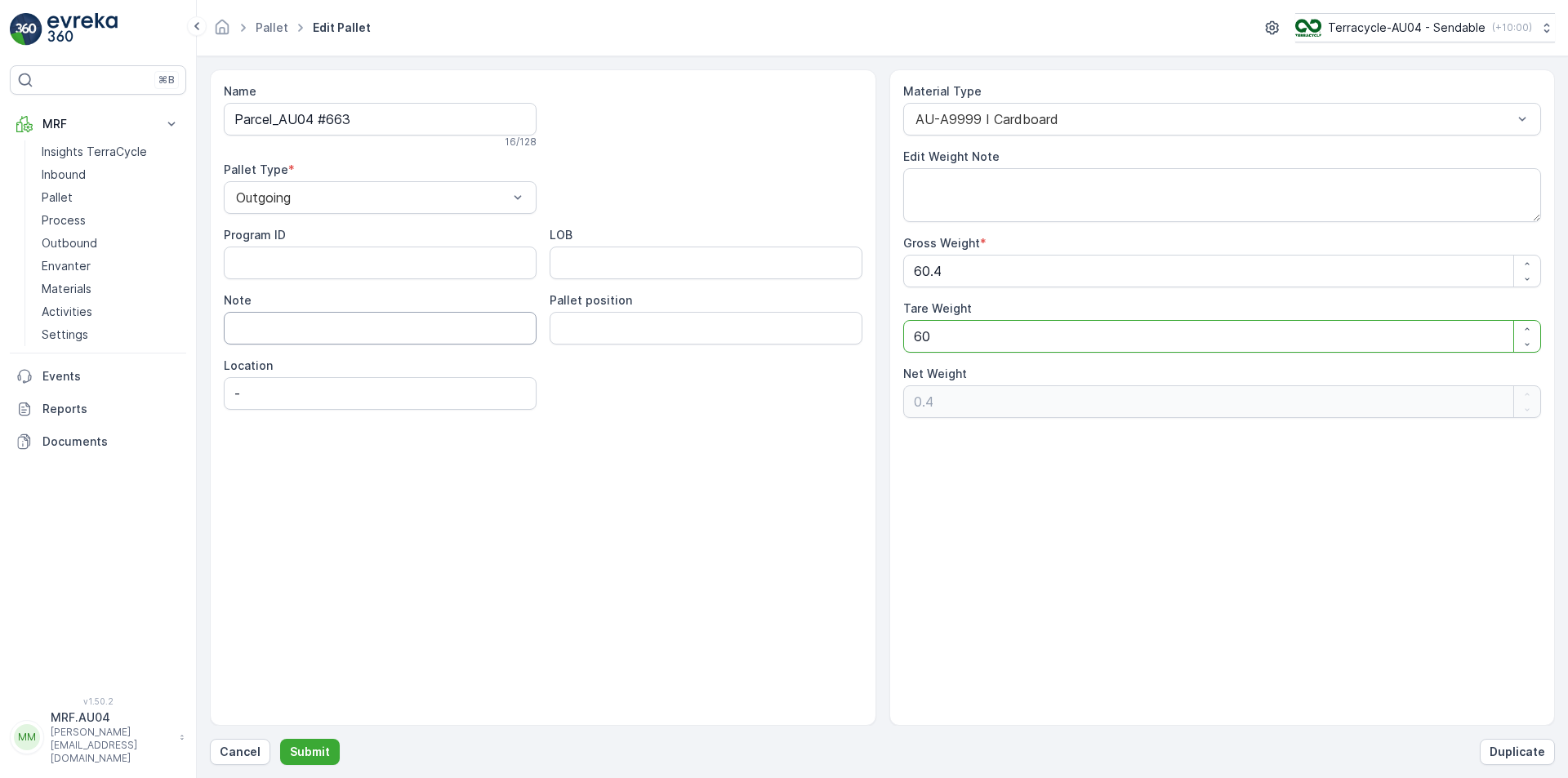
type Weight "60.4"
type Weight "0"
type Weight "60.4"
click at [331, 734] on button "Submit" at bounding box center [310, 752] width 60 height 26
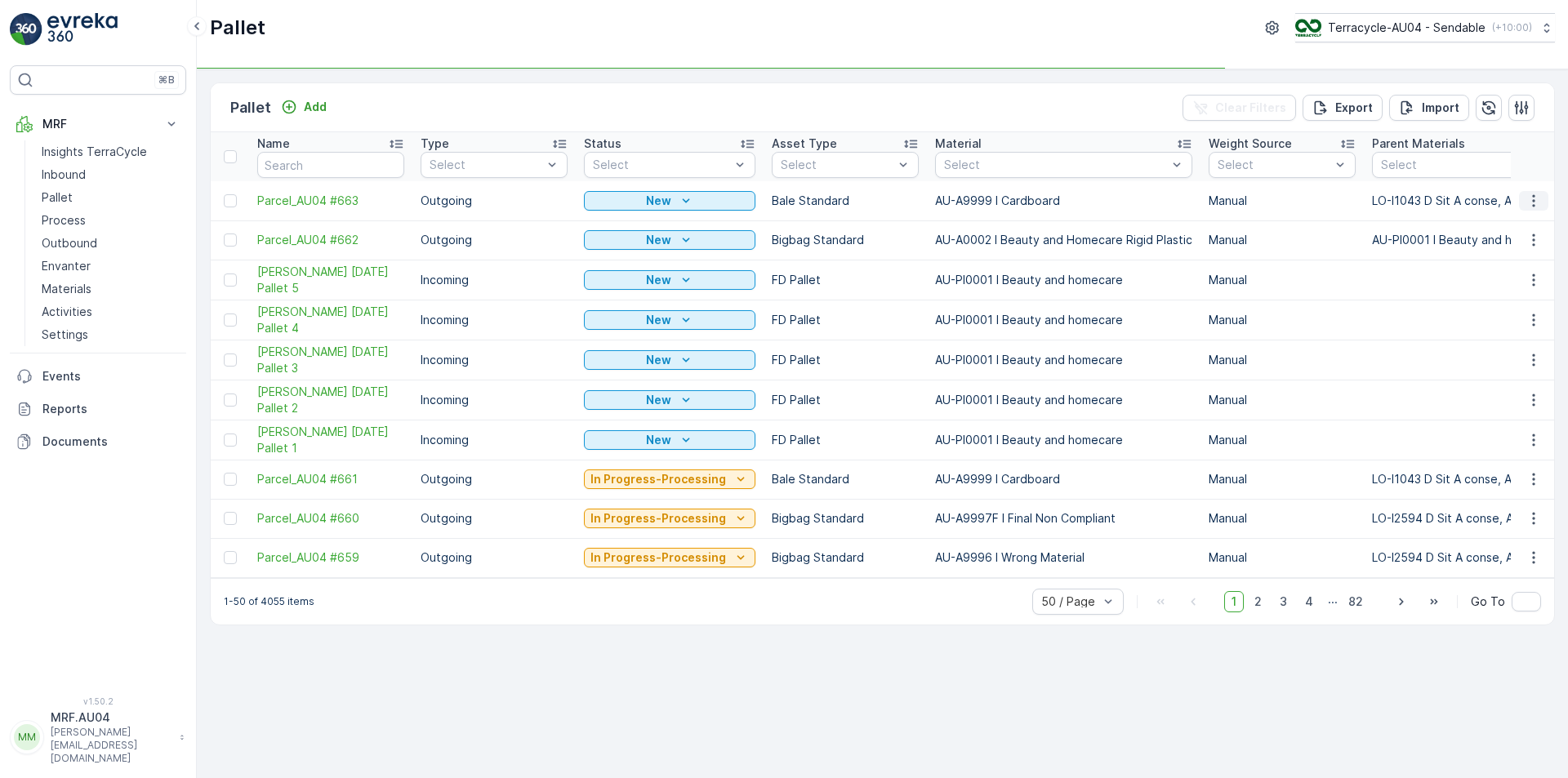
click at [1533, 209] on button "button" at bounding box center [1534, 201] width 30 height 20
click at [1493, 312] on span "Print QR" at bounding box center [1489, 317] width 45 height 16
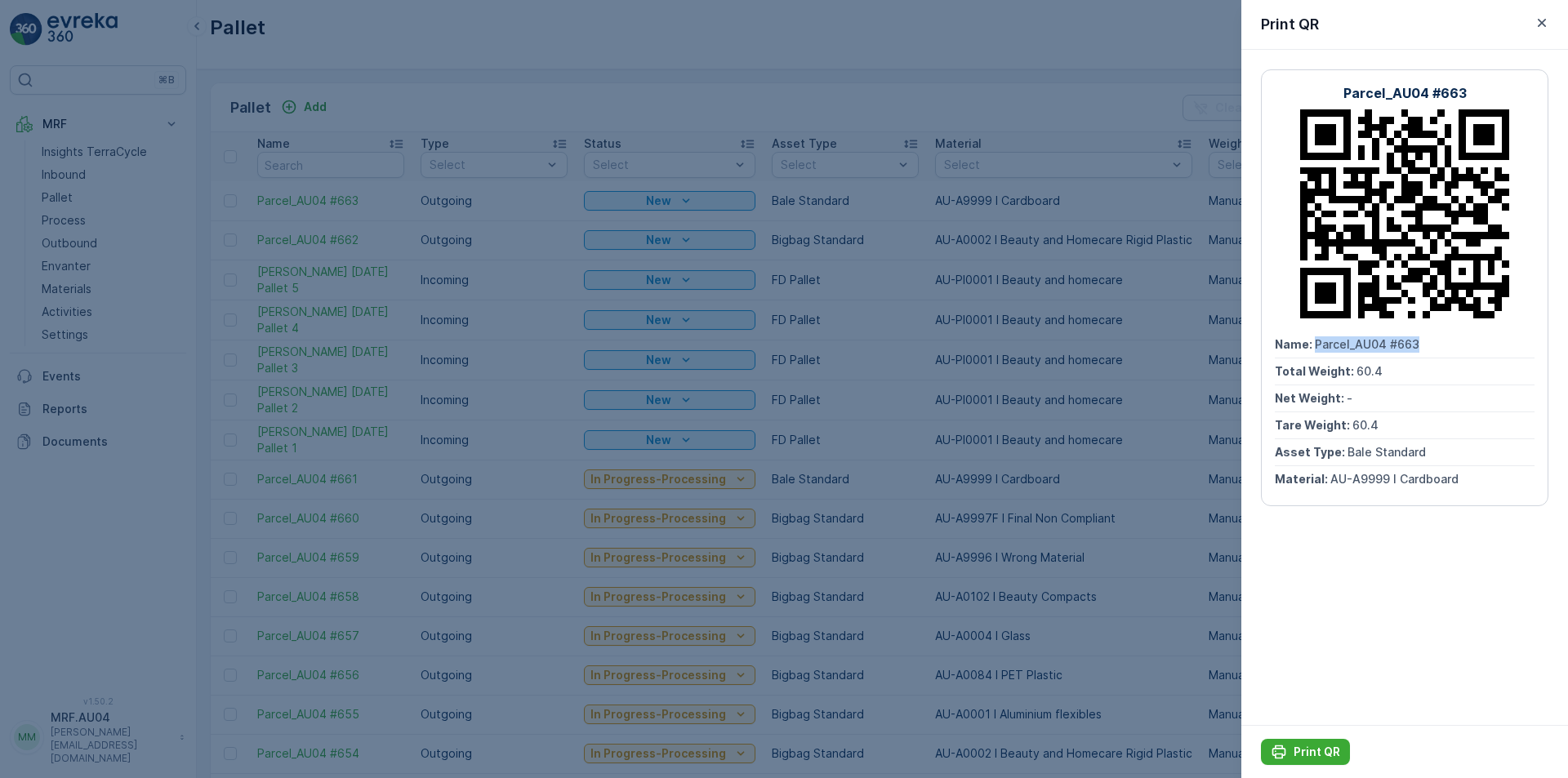
drag, startPoint x: 1312, startPoint y: 342, endPoint x: 1435, endPoint y: 347, distance: 123.1
click at [1435, 347] on div "Name : Parcel_AU04 #663" at bounding box center [1404, 345] width 260 height 27
copy span "Parcel_AU04 #663"
click at [1294, 734] on p "Print QR" at bounding box center [1317, 752] width 47 height 16
click at [1542, 22] on icon "button" at bounding box center [1542, 23] width 8 height 8
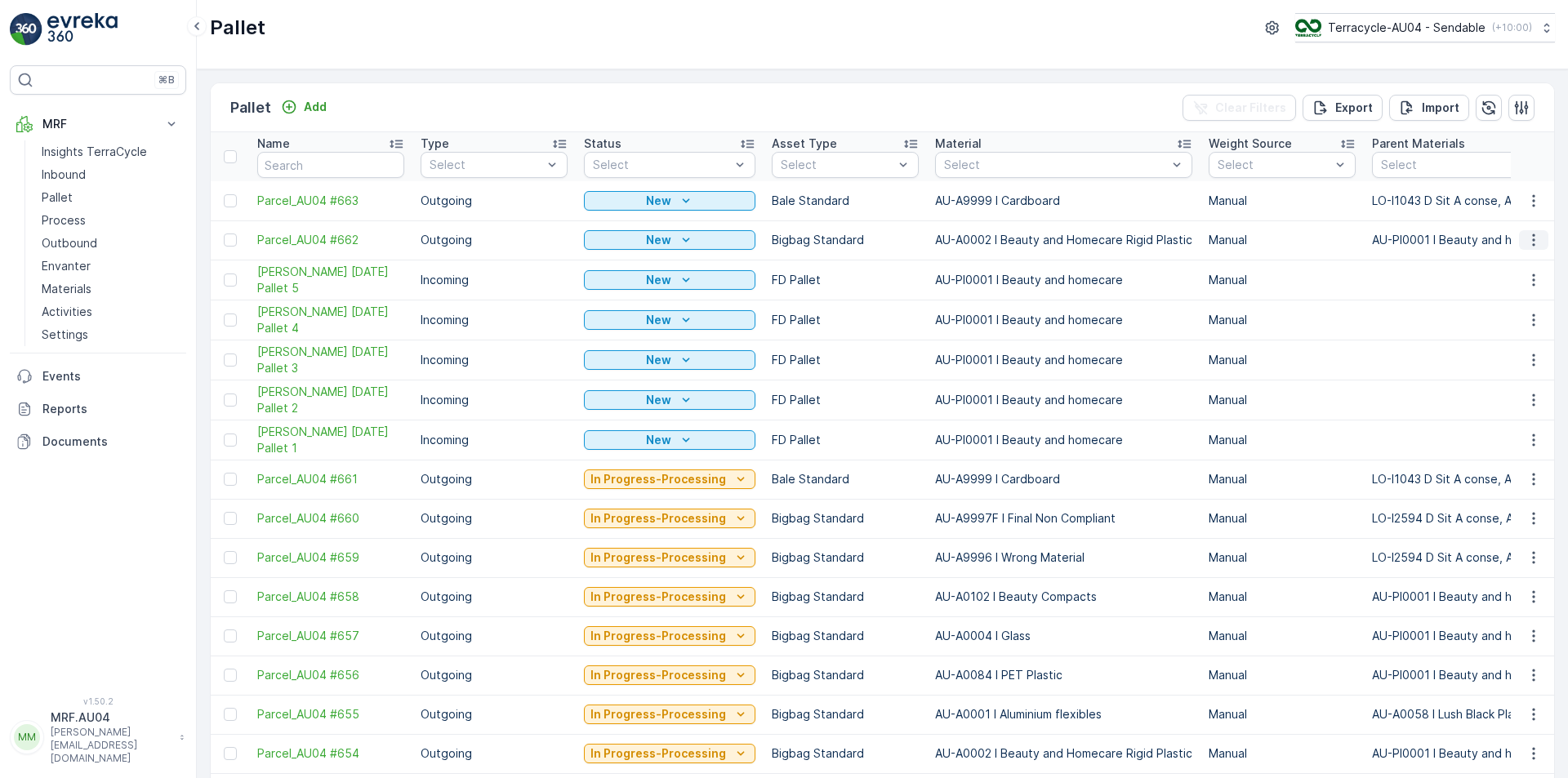
click at [1529, 242] on icon "button" at bounding box center [1534, 240] width 16 height 16
click at [1503, 357] on span "Print QR" at bounding box center [1489, 356] width 45 height 16
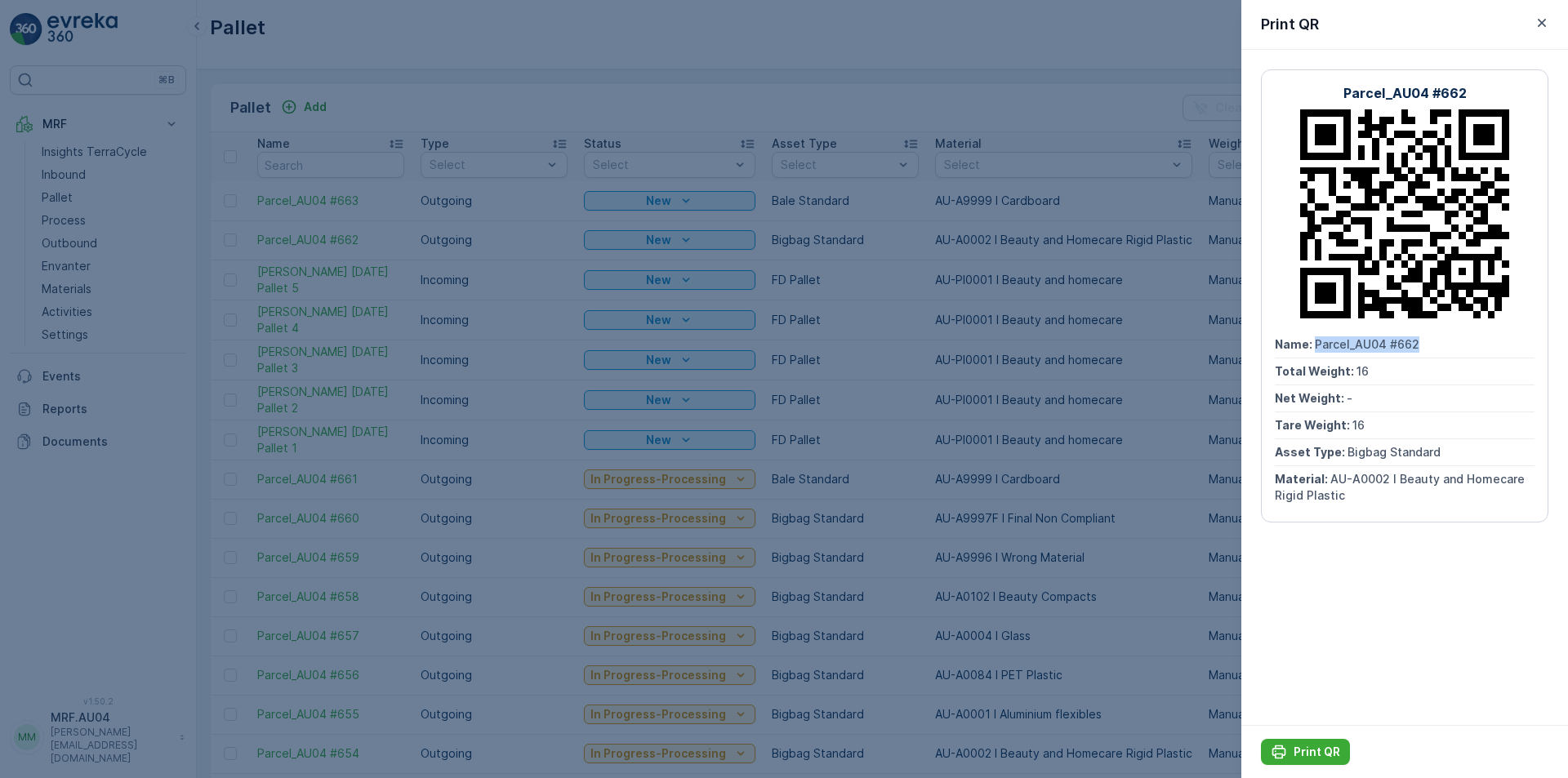
drag, startPoint x: 1315, startPoint y: 349, endPoint x: 1460, endPoint y: 349, distance: 145.0
click at [1460, 349] on div "Name : Parcel_AU04 #662" at bounding box center [1404, 345] width 260 height 27
copy span "Parcel_AU04 #662"
click at [1310, 734] on button "Print QR" at bounding box center [1306, 752] width 89 height 26
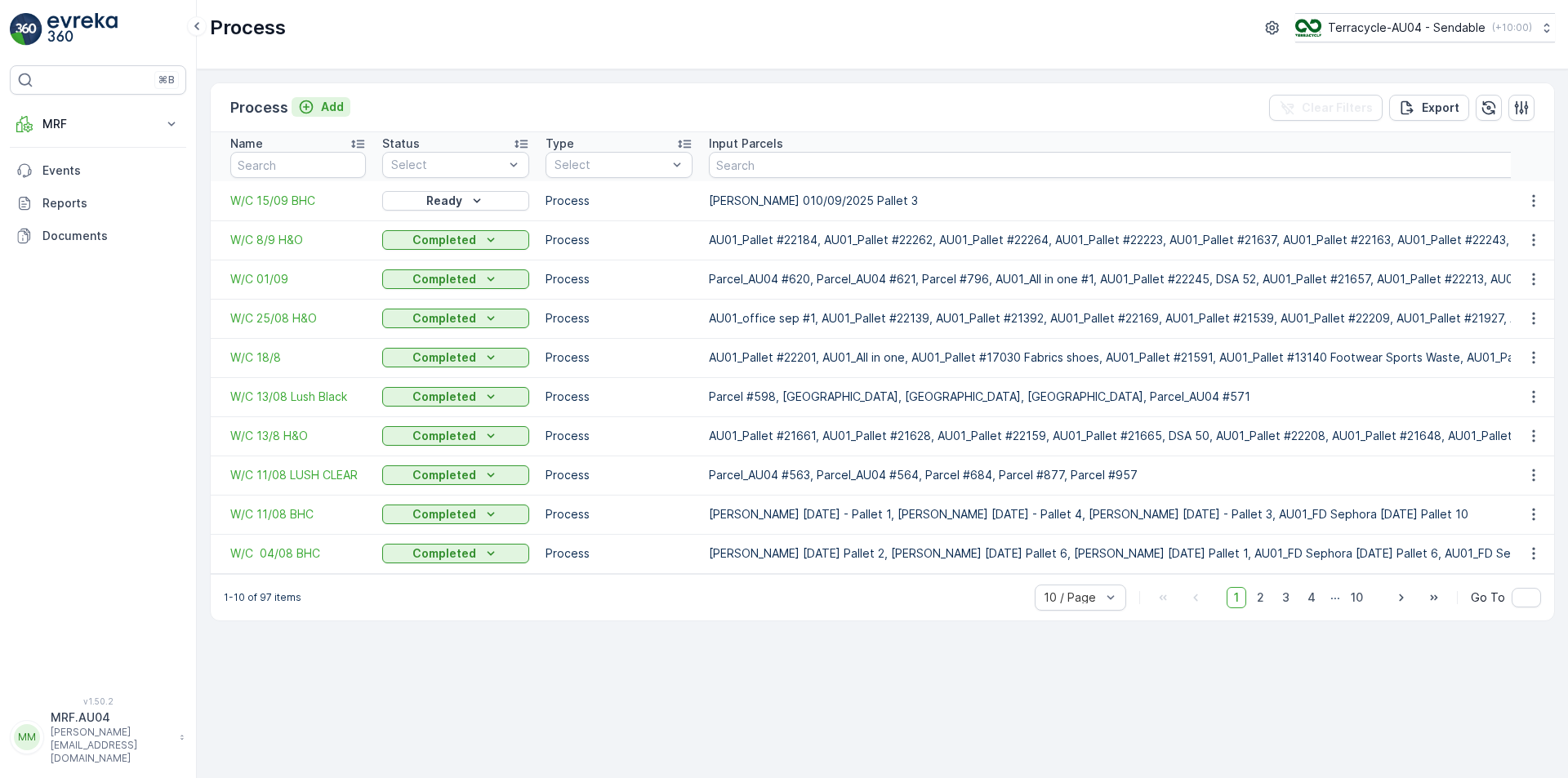
click at [329, 103] on p "Add" at bounding box center [333, 107] width 23 height 16
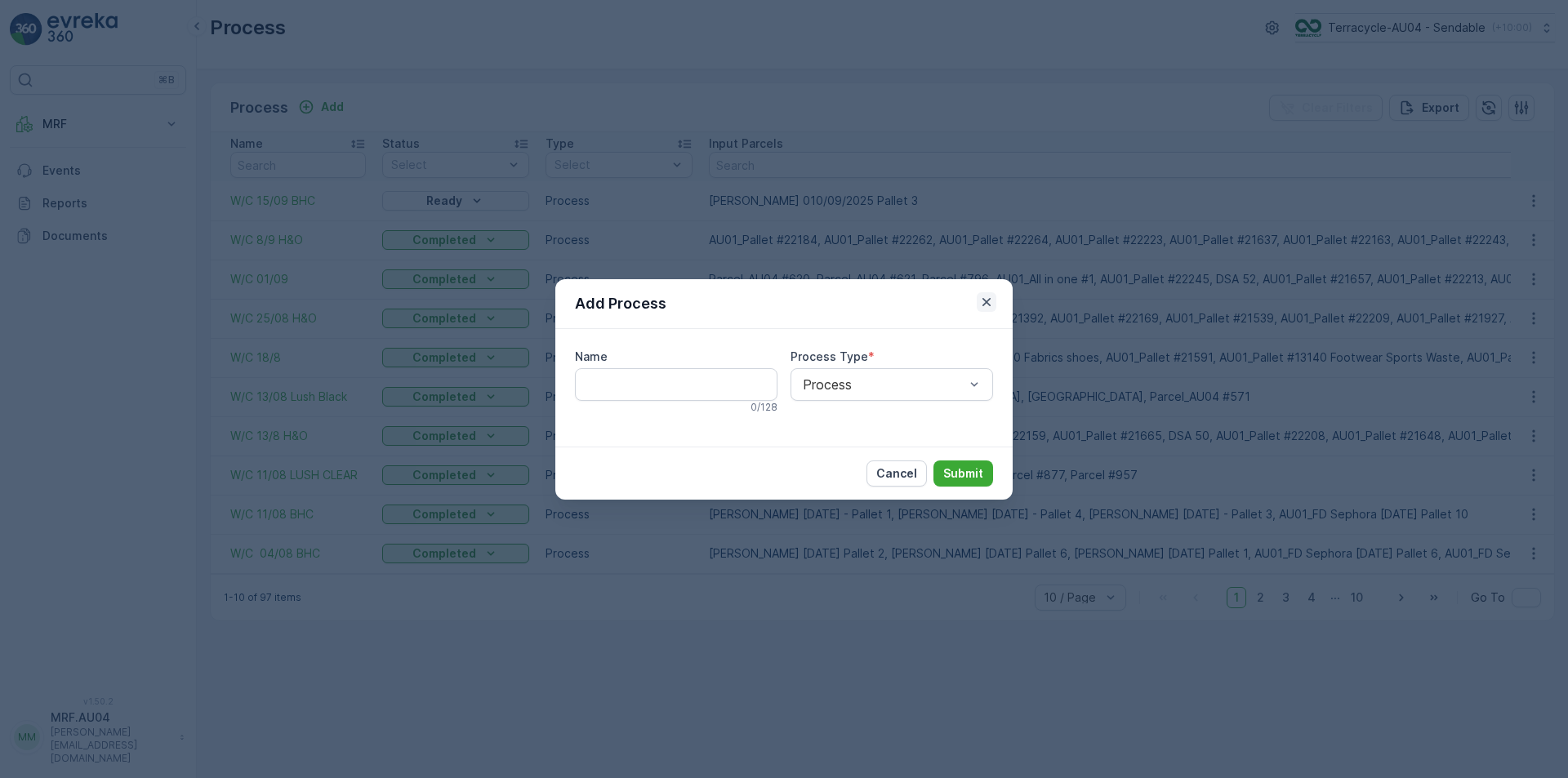
click at [985, 300] on icon "button" at bounding box center [987, 302] width 8 height 8
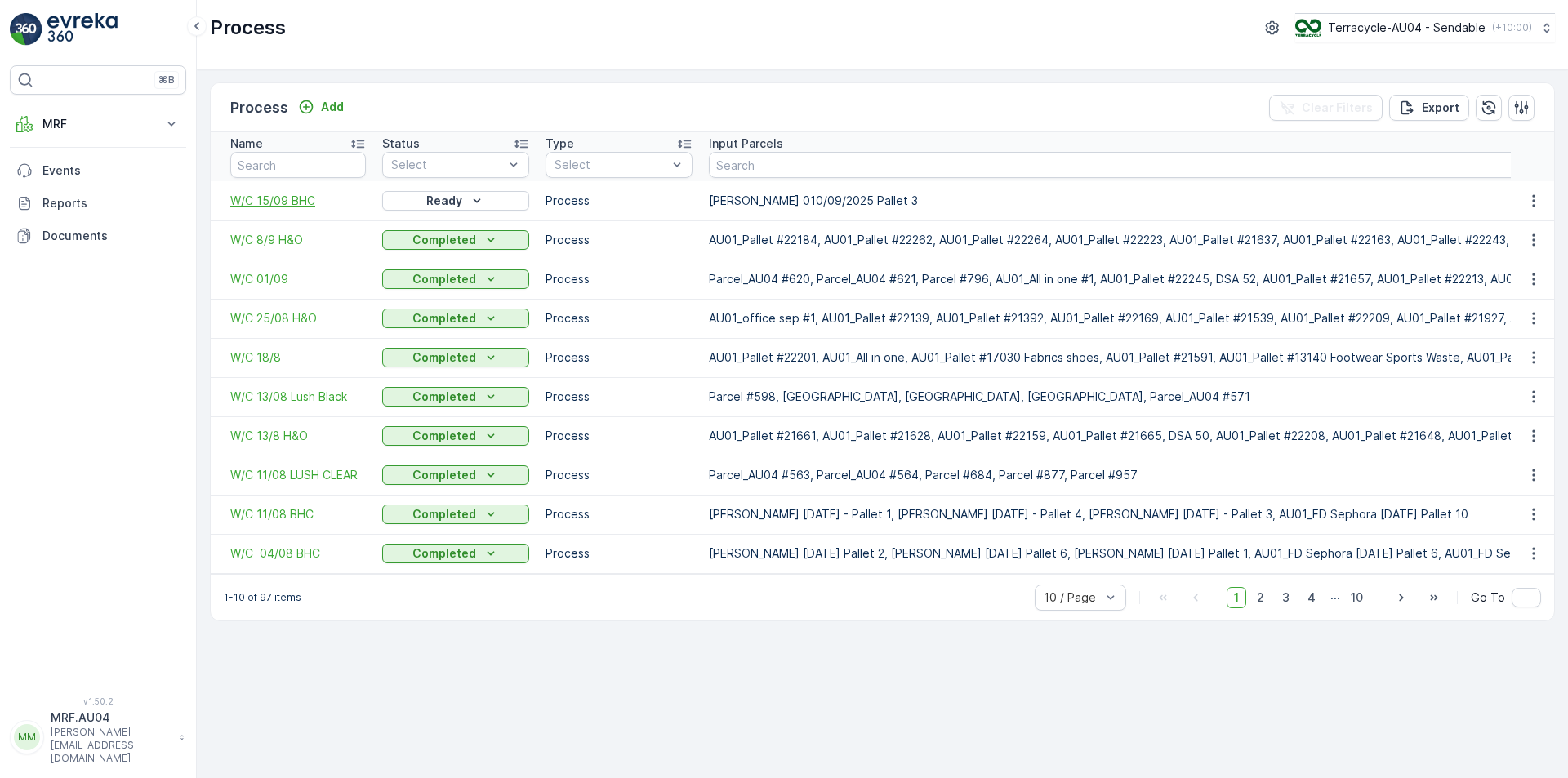
click at [278, 201] on span "W/C 15/09 BHC" at bounding box center [297, 201] width 136 height 16
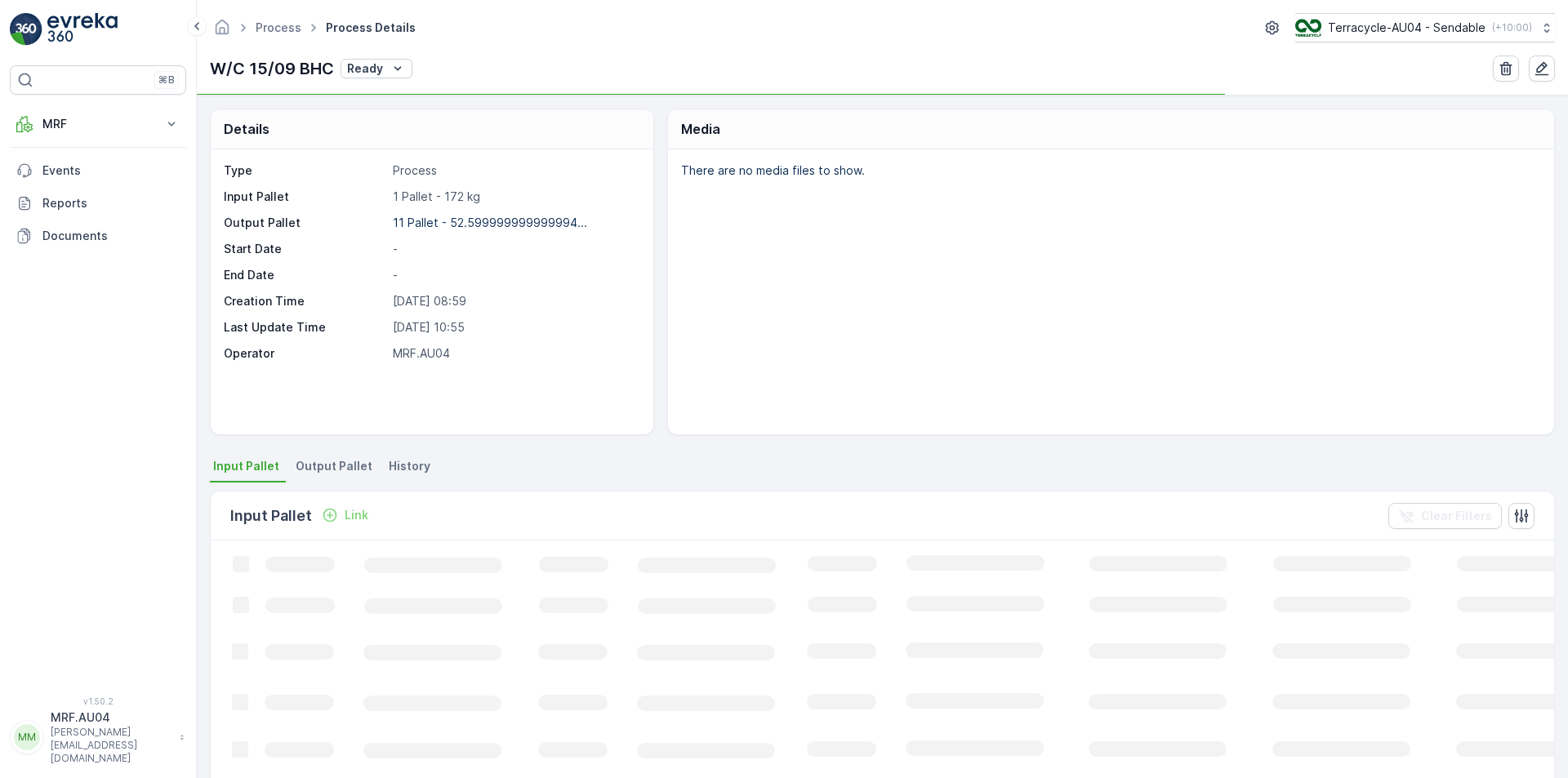
click at [342, 472] on span "Output Pallet" at bounding box center [334, 467] width 76 height 16
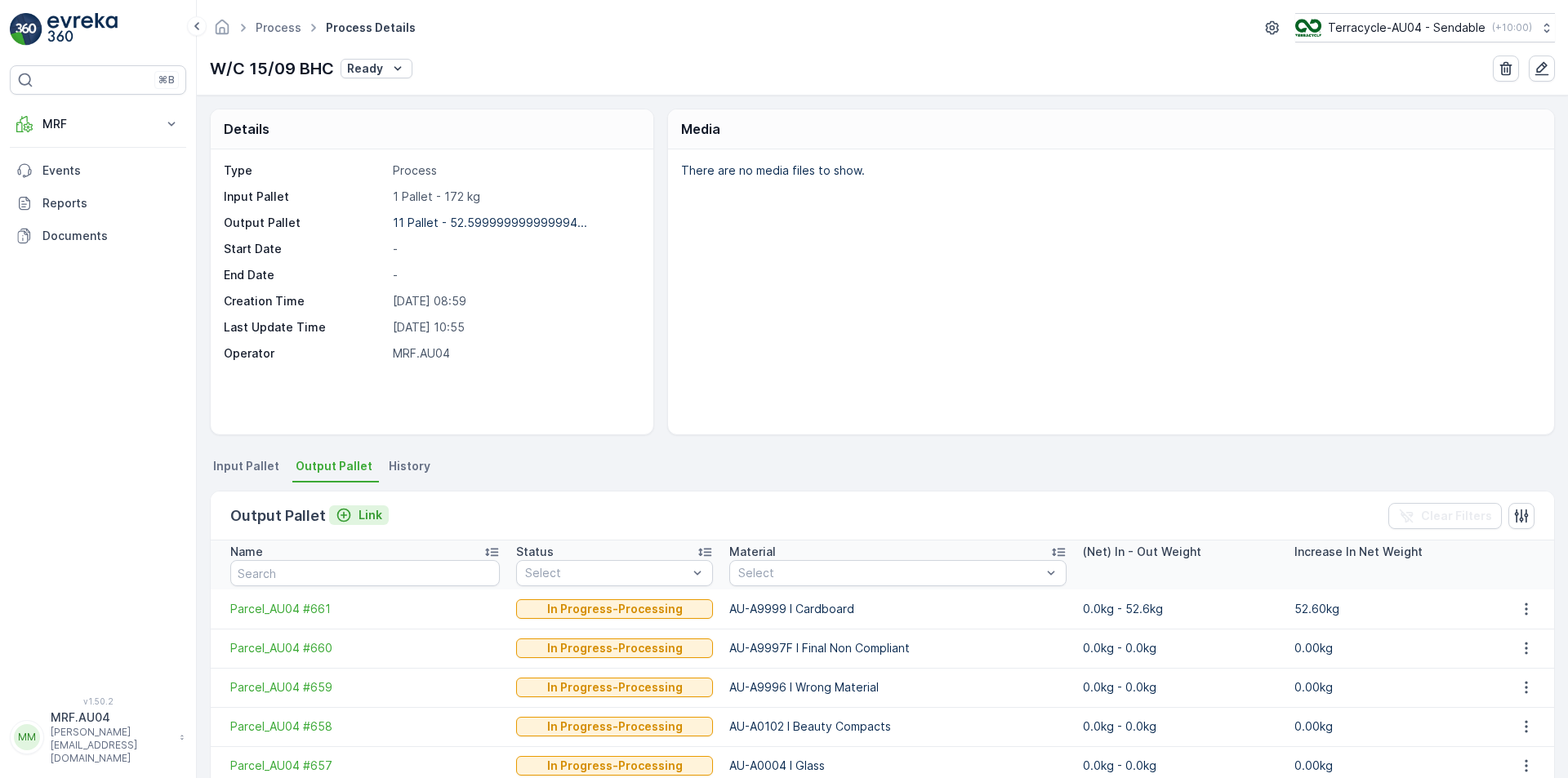
click at [347, 509] on icon "Link" at bounding box center [344, 515] width 16 height 16
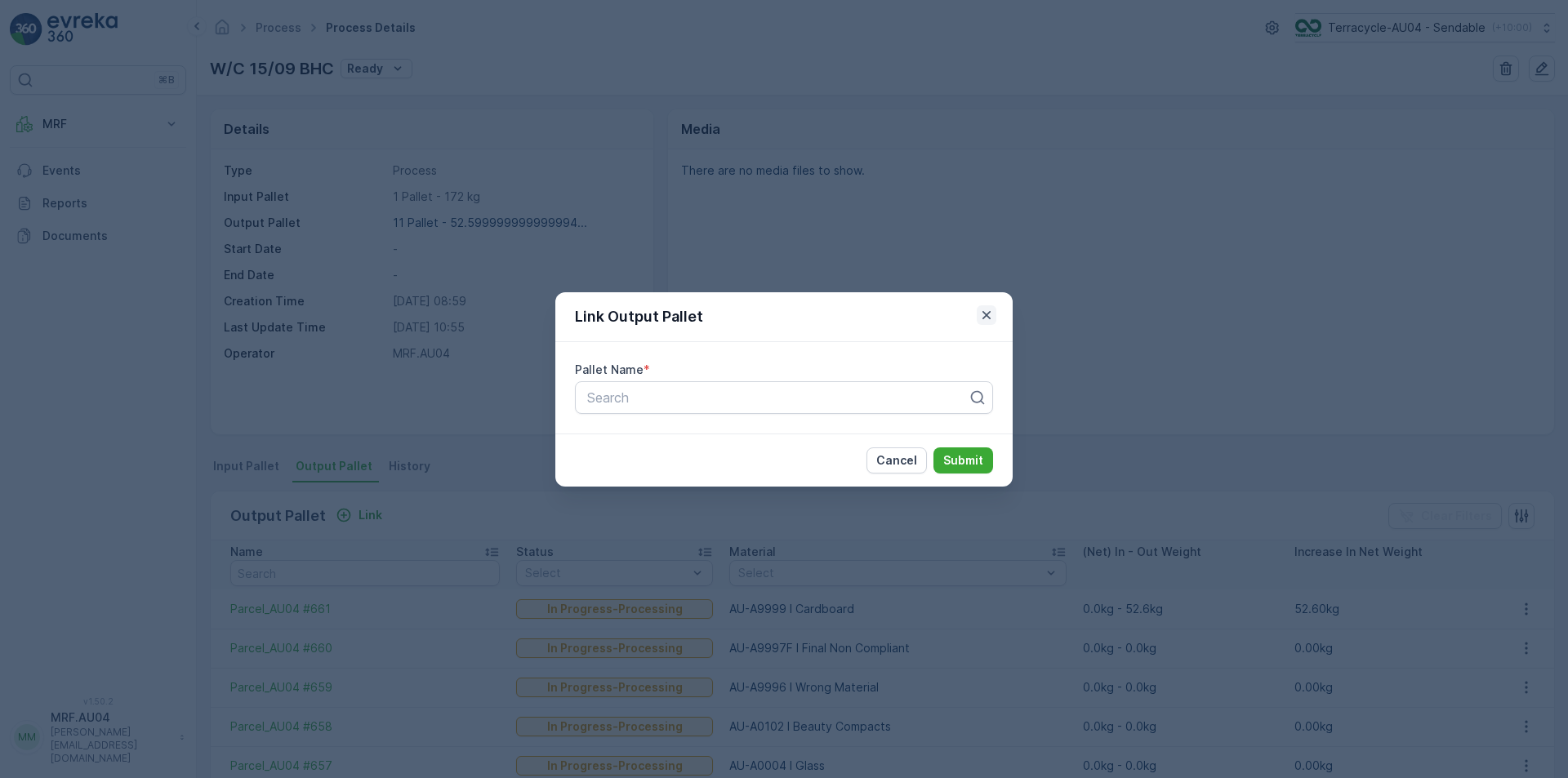
click at [989, 312] on icon "button" at bounding box center [987, 315] width 8 height 8
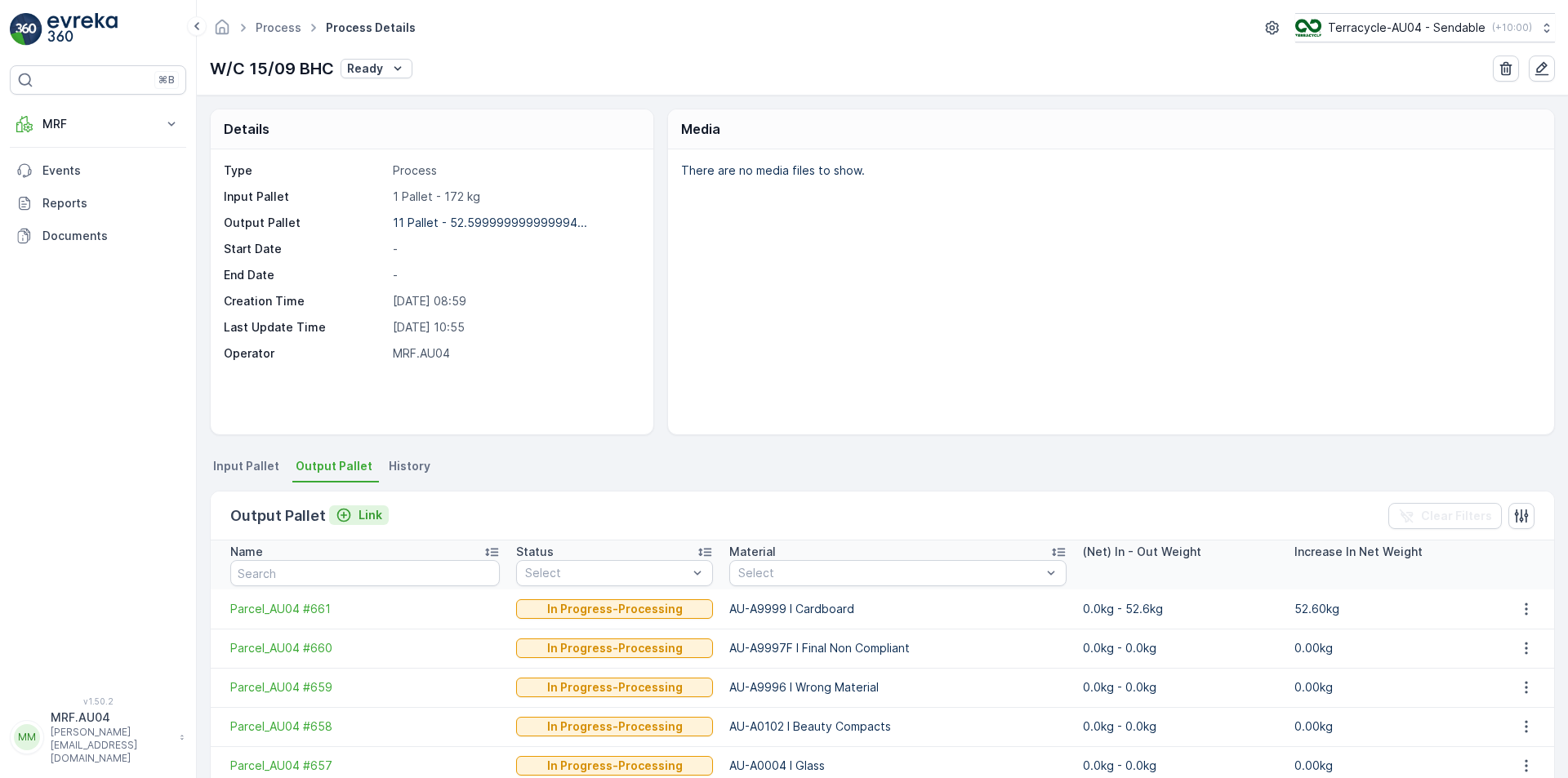
click at [370, 512] on p "Link" at bounding box center [370, 515] width 24 height 16
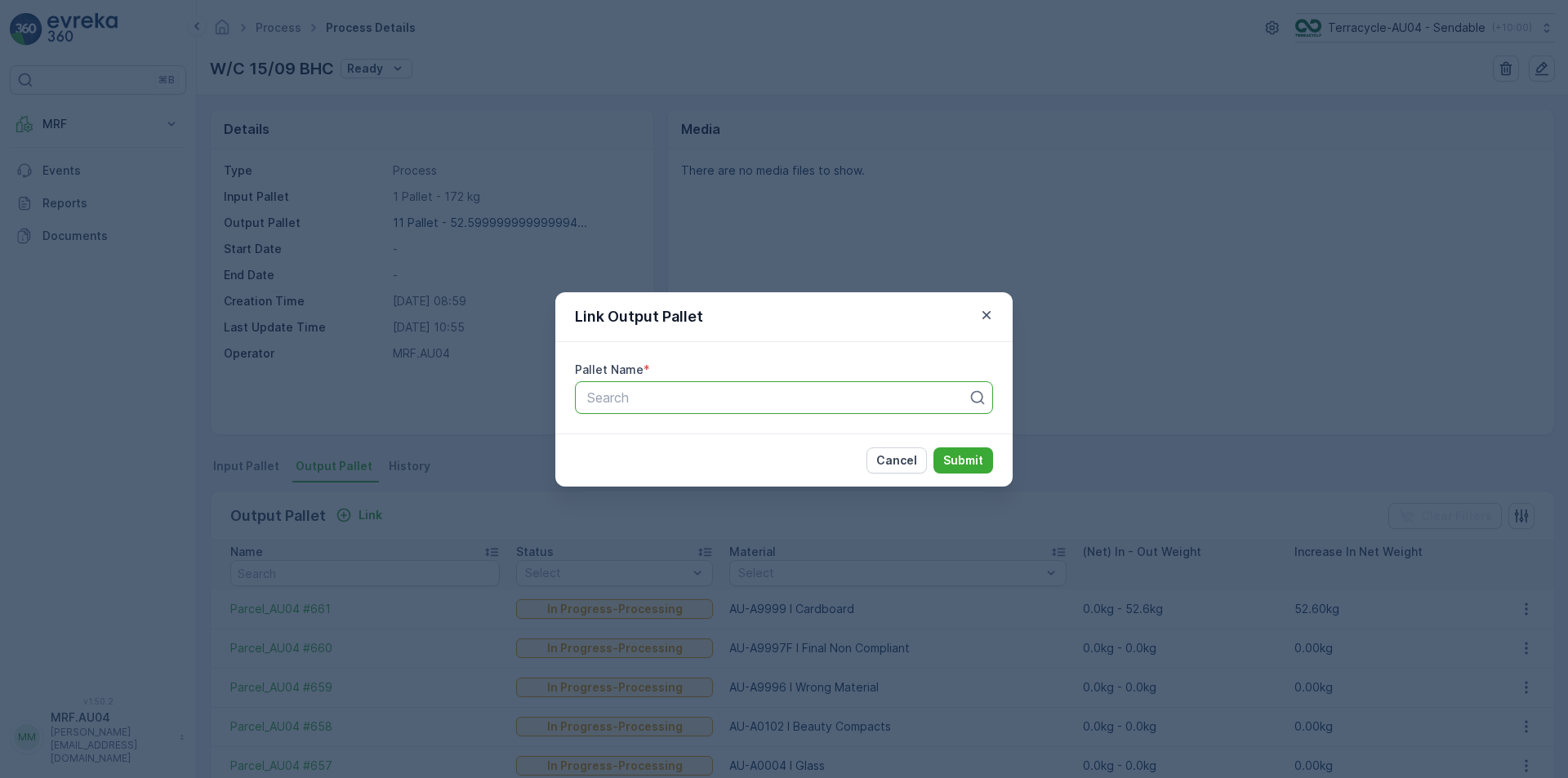
click at [726, 409] on div "Search" at bounding box center [784, 398] width 418 height 33
paste input "Parcel_AU04 #663"
type input "Parcel_AU04 #663"
click at [787, 439] on div "Parcel_AU04 #663" at bounding box center [784, 438] width 399 height 15
click at [959, 453] on p "Submit" at bounding box center [963, 461] width 40 height 16
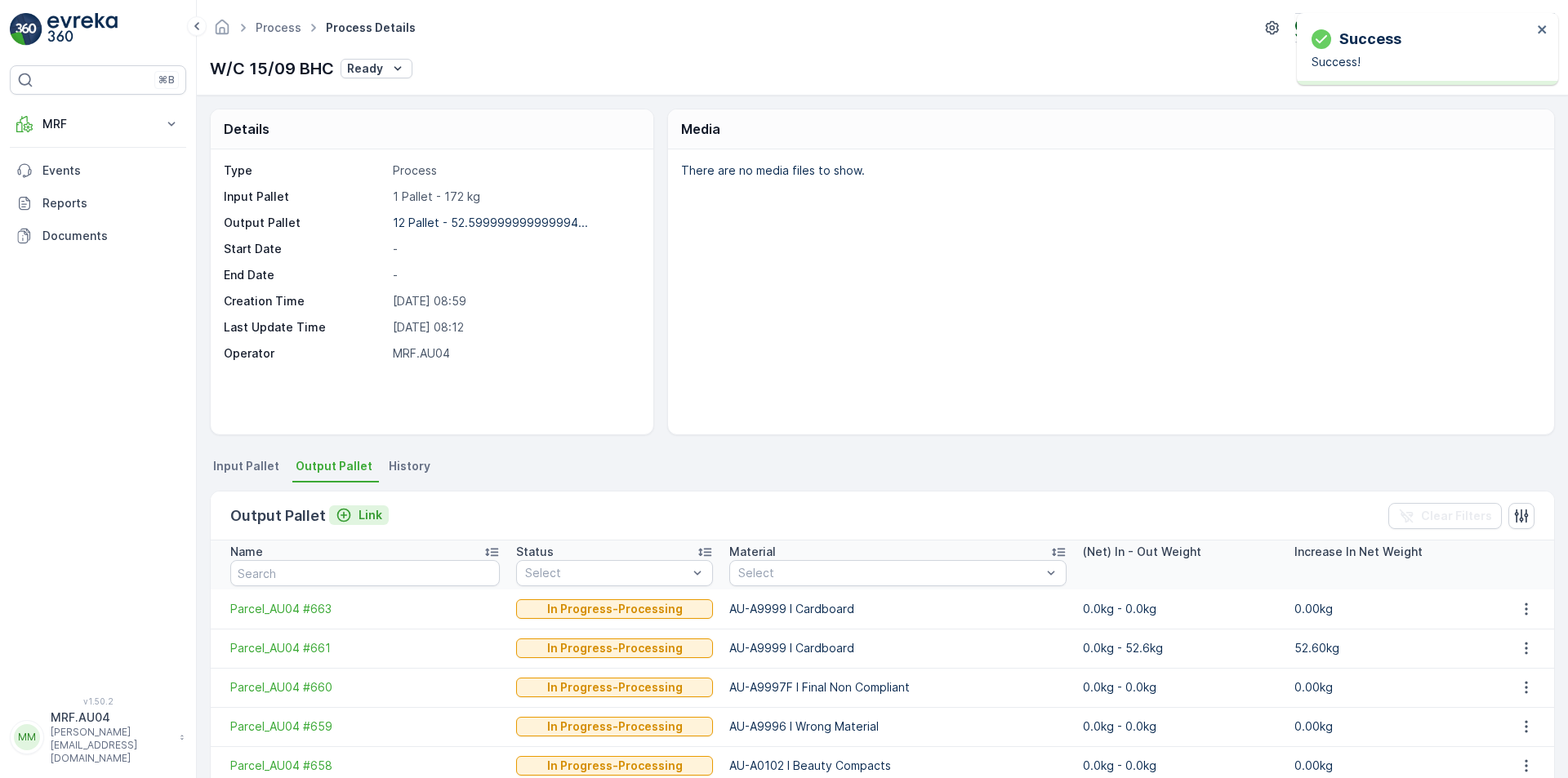
click at [363, 523] on button "Link" at bounding box center [359, 515] width 60 height 20
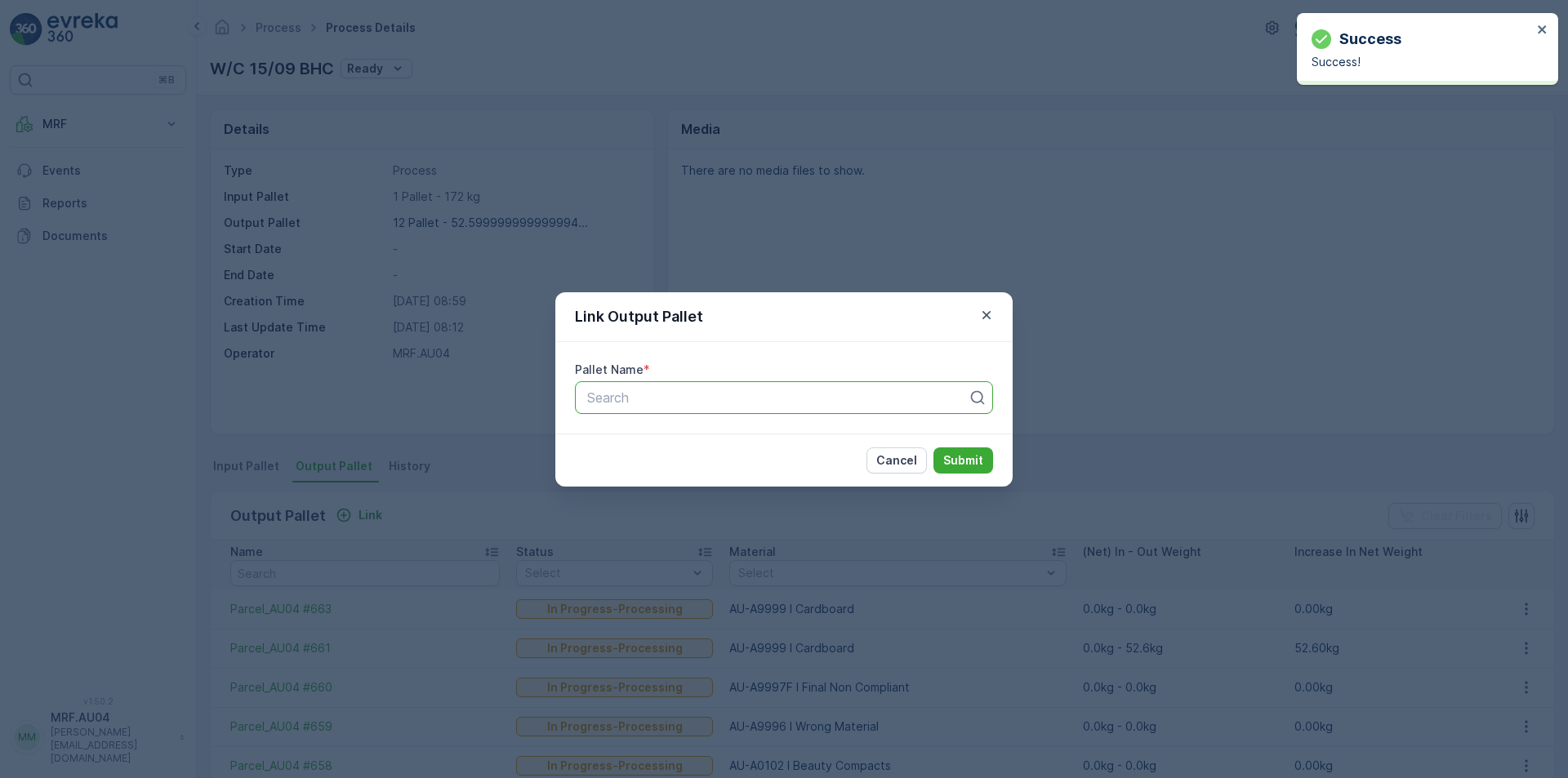
click at [772, 385] on div "Search" at bounding box center [784, 398] width 418 height 33
paste input "Parcel_AU04 #662"
type input "Parcel_AU04 #662"
click at [919, 443] on div "Parcel_AU04 #662" at bounding box center [784, 438] width 399 height 15
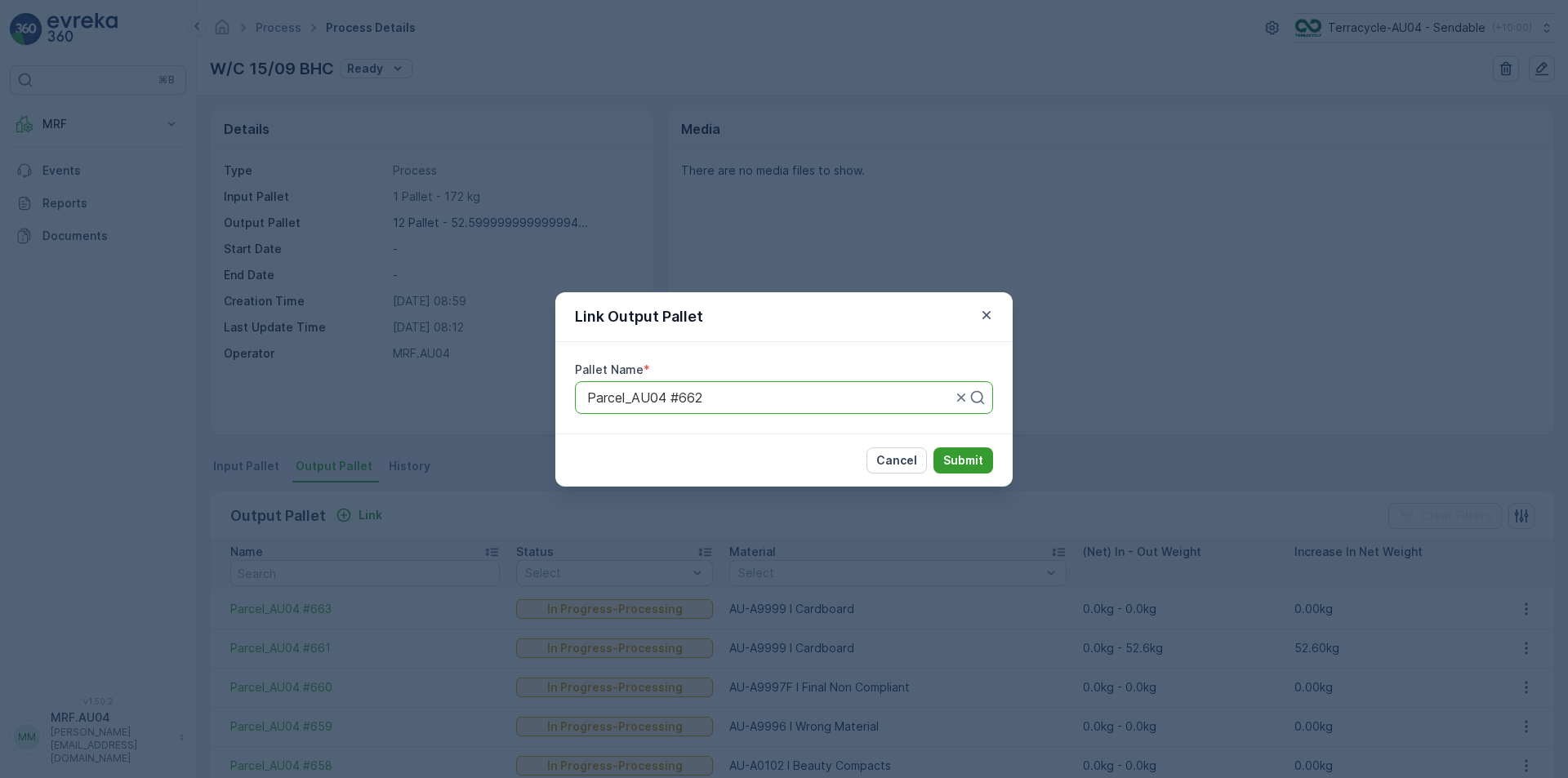
click at [966, 466] on p "Submit" at bounding box center [963, 461] width 40 height 16
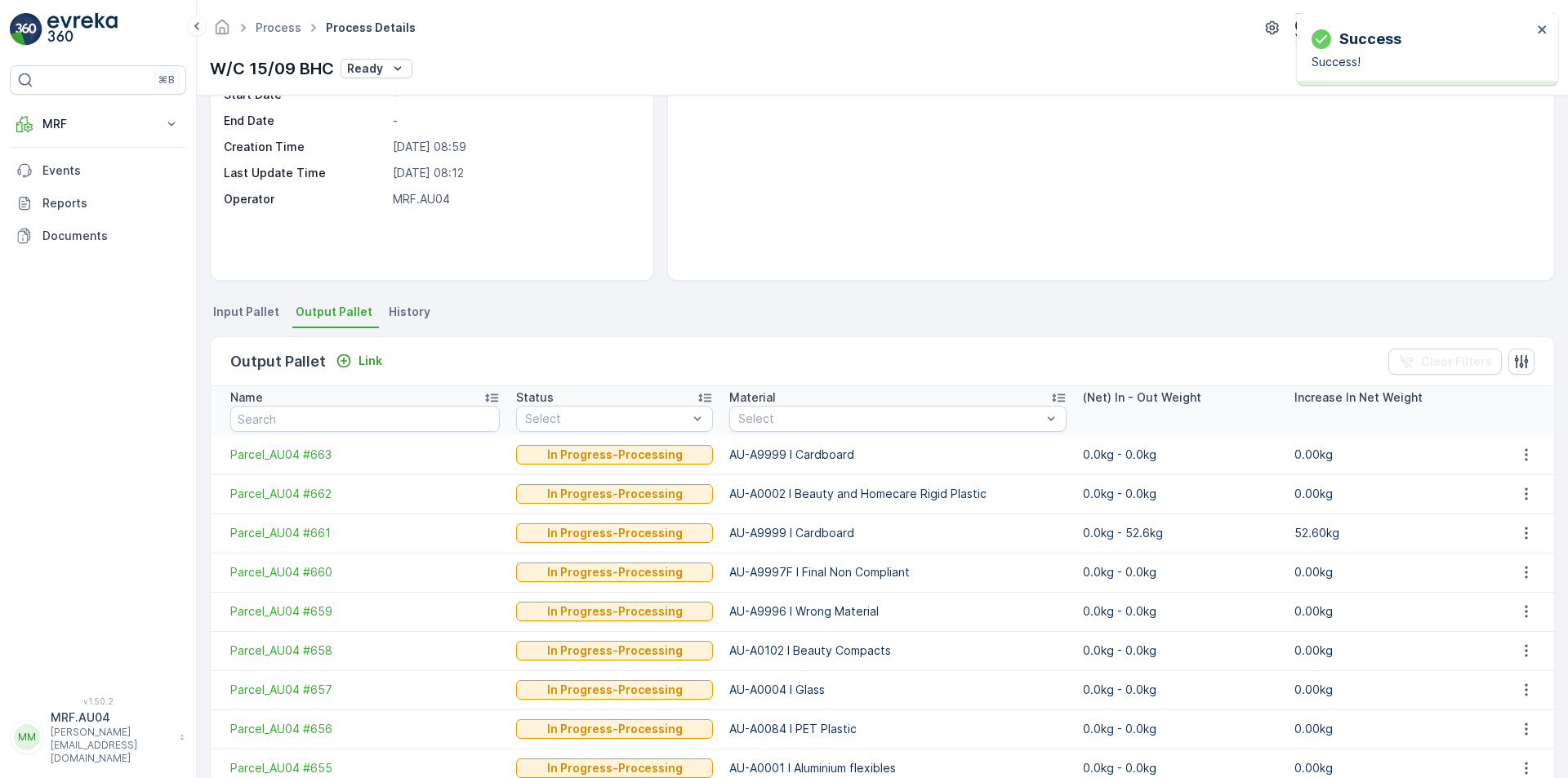
scroll to position [163, 0]
